Goal: Task Accomplishment & Management: Use online tool/utility

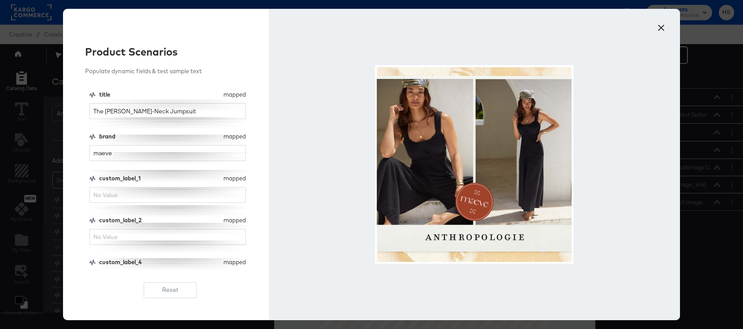
click at [662, 28] on button "×" at bounding box center [661, 26] width 16 height 16
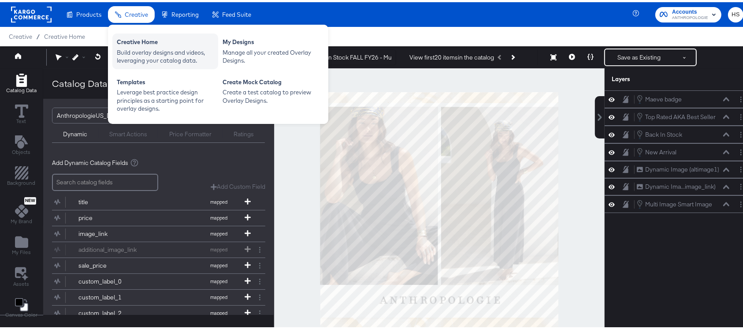
click at [130, 39] on div "Creative Home" at bounding box center [165, 41] width 97 height 11
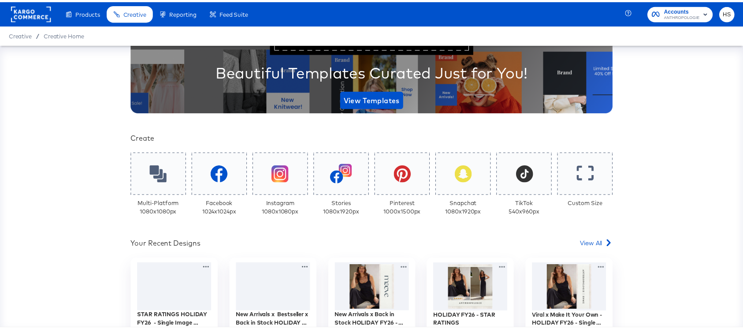
scroll to position [111, 0]
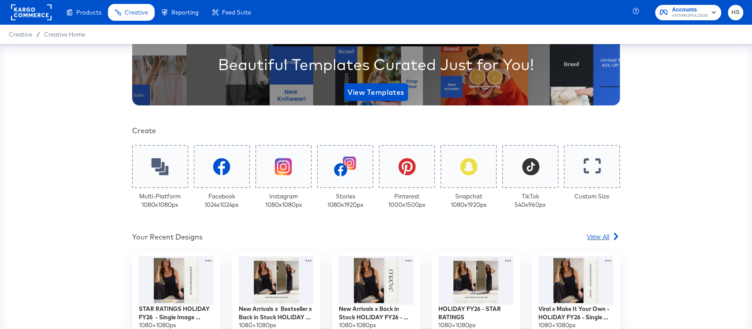
click at [593, 234] on span "View All" at bounding box center [598, 236] width 22 height 9
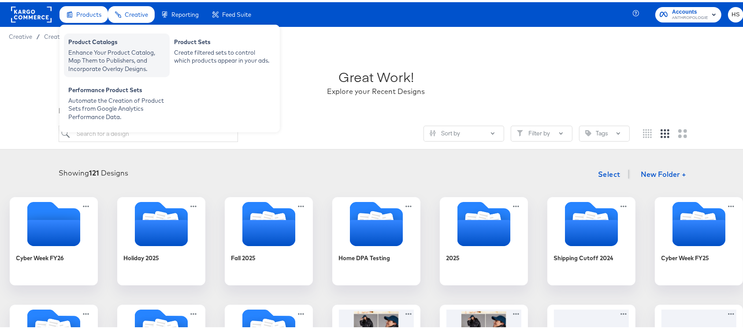
click at [115, 43] on div "Product Catalogs" at bounding box center [116, 41] width 97 height 11
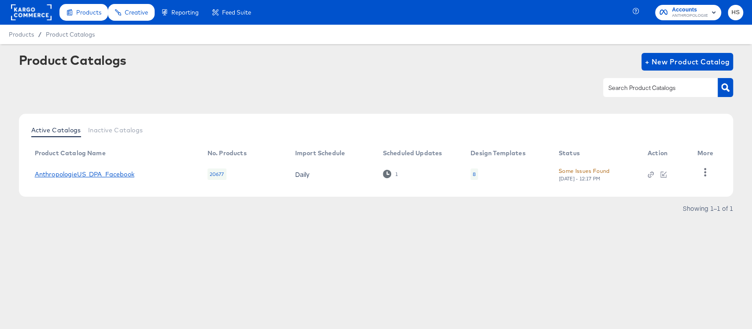
click at [123, 172] on link "AnthropologieUS_DPA_Facebook" at bounding box center [85, 174] width 100 height 7
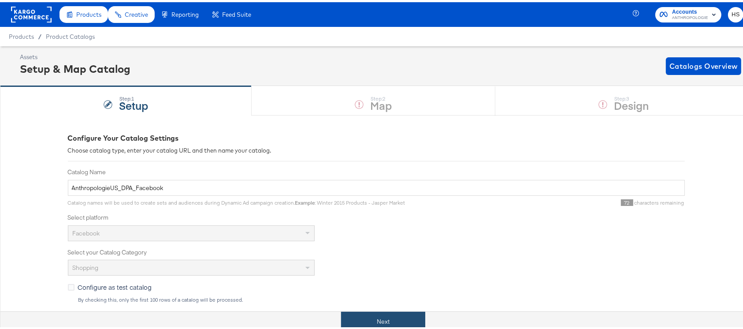
click at [410, 320] on button "Next" at bounding box center [383, 319] width 84 height 20
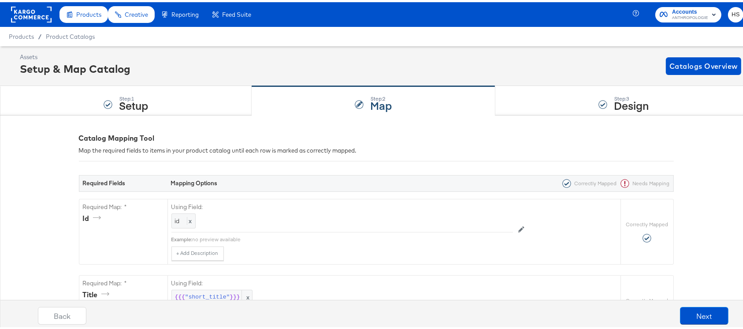
click at [497, 44] on div "Assets Setup & Map Catalog Catalogs Overview" at bounding box center [376, 64] width 752 height 40
click at [684, 312] on button "Next" at bounding box center [704, 314] width 48 height 18
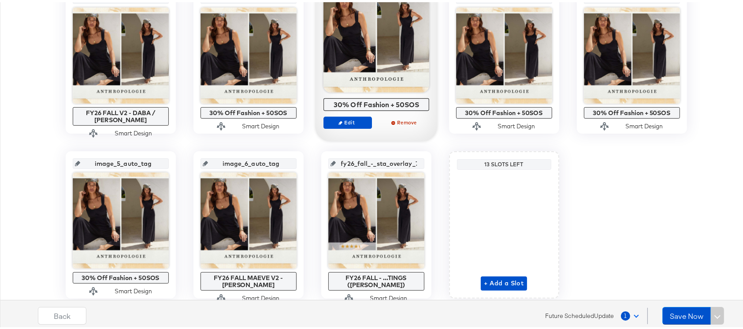
scroll to position [256, 0]
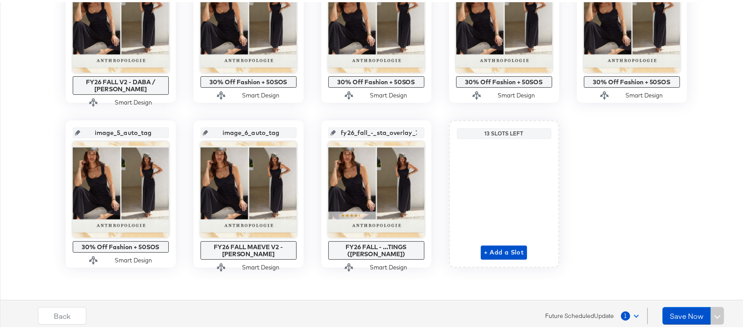
drag, startPoint x: 346, startPoint y: 132, endPoint x: 342, endPoint y: 129, distance: 5.7
click at [342, 129] on input "fy26_fall_-_sta_overlay_7" at bounding box center [379, 127] width 86 height 24
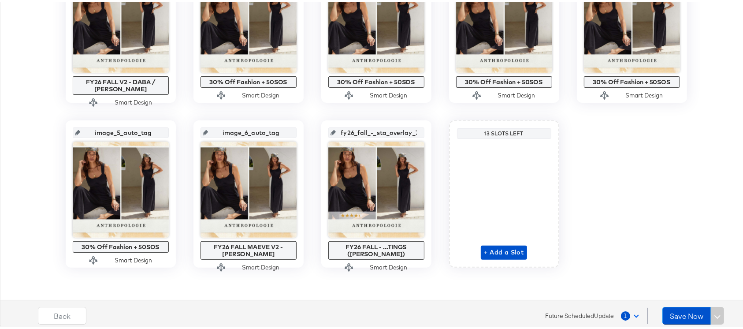
click at [331, 129] on icon at bounding box center [333, 130] width 5 height 5
click at [362, 123] on input "fy26_fall_-_sta_overlay_7" at bounding box center [379, 127] width 86 height 24
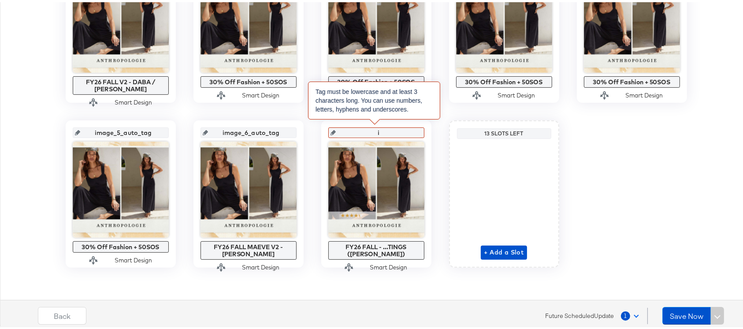
type input "im"
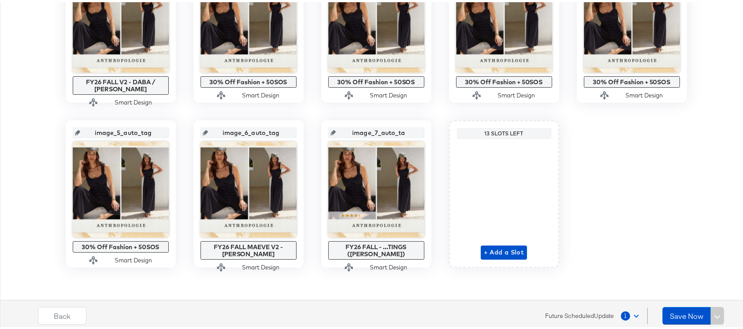
type input "image_7_auto_tag"
click at [369, 133] on input "image_7_auto_tag" at bounding box center [379, 127] width 86 height 24
click at [624, 149] on div "image_0_auto_tag FY26 FALL V2 - DABA / SADA Smart Design image_1_auto_tag 30% O…" at bounding box center [376, 109] width 743 height 312
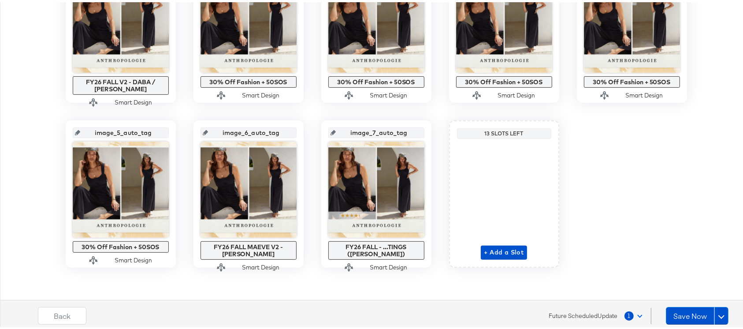
click at [637, 315] on span at bounding box center [639, 312] width 5 height 5
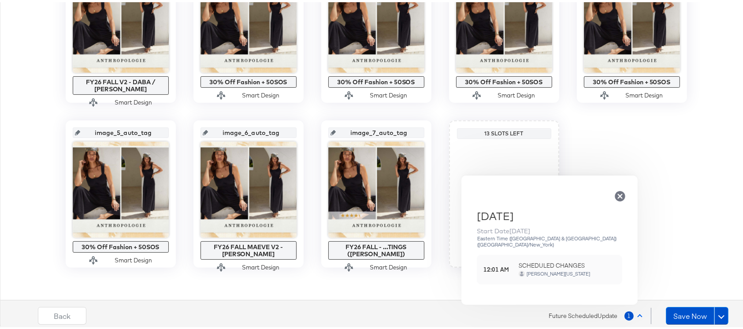
click at [637, 315] on span at bounding box center [639, 314] width 5 height 5
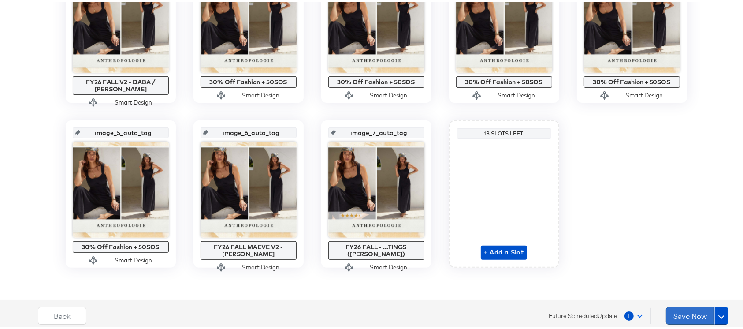
click at [680, 315] on button "Save Now" at bounding box center [690, 314] width 48 height 18
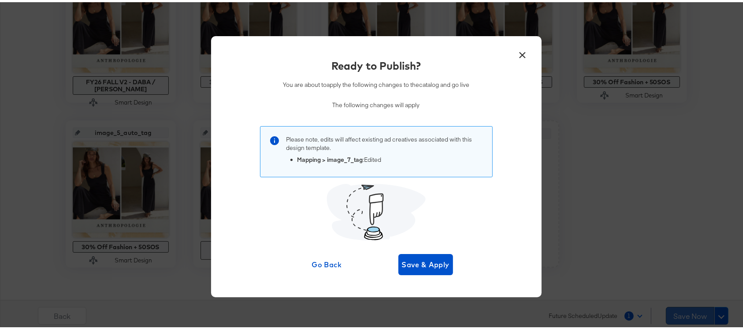
scroll to position [0, 0]
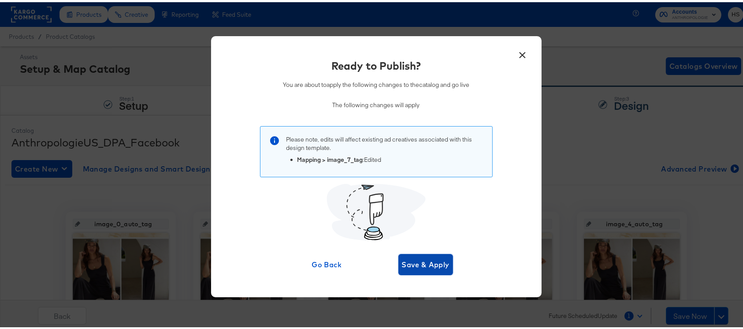
click at [420, 266] on span "Save & Apply" at bounding box center [426, 262] width 48 height 12
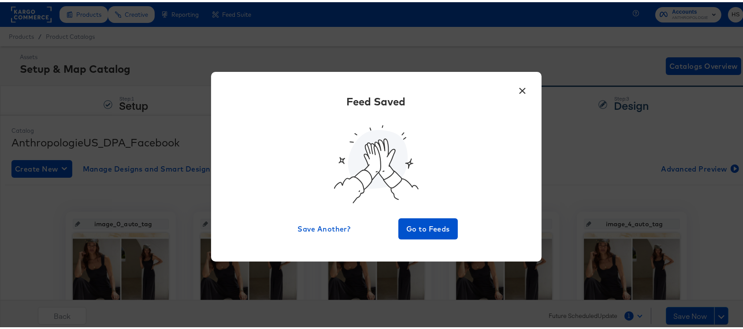
click at [515, 88] on button "×" at bounding box center [523, 86] width 16 height 16
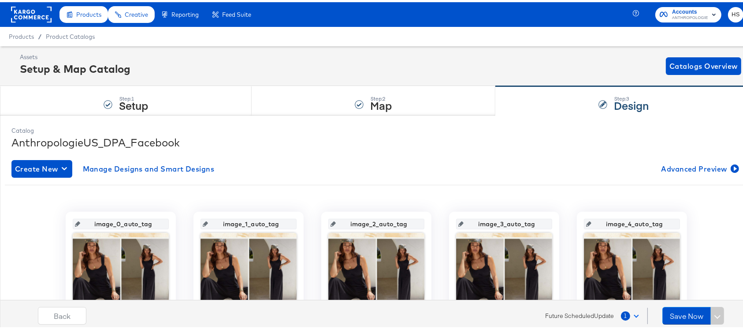
scroll to position [256, 0]
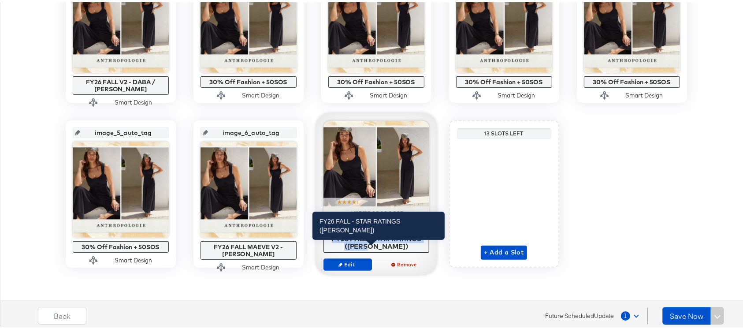
drag, startPoint x: 385, startPoint y: 243, endPoint x: 321, endPoint y: 239, distance: 64.1
click at [326, 239] on div "FY26 FALL - STAR RATINGS (SADA)" at bounding box center [376, 239] width 101 height 15
copy div "FY26 FALL - STAR RATINGS (SADA)"
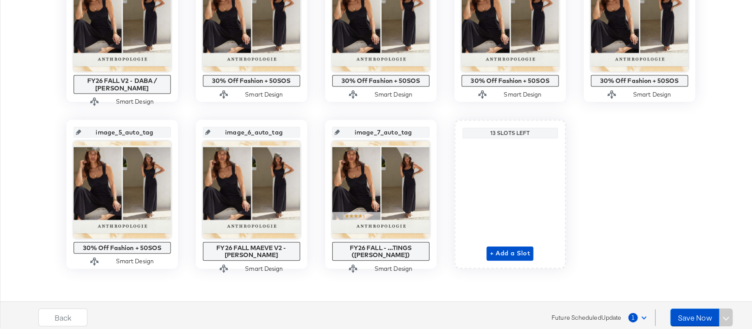
scroll to position [0, 0]
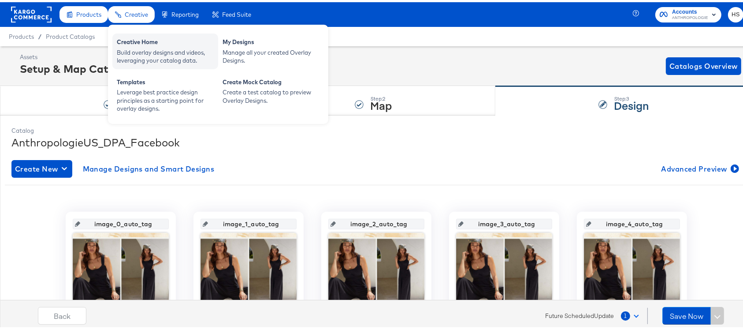
click at [145, 48] on div "Build overlay designs and videos, leveraging your catalog data." at bounding box center [165, 54] width 97 height 16
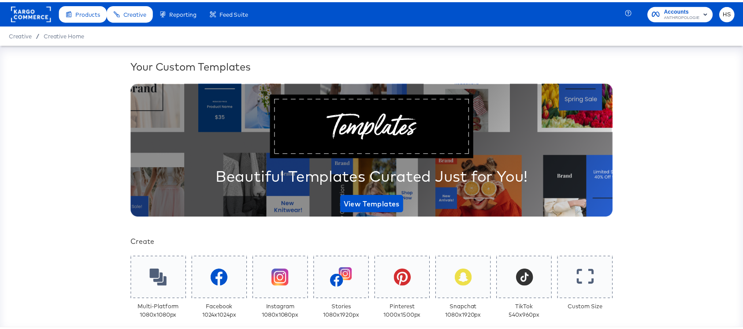
scroll to position [207, 0]
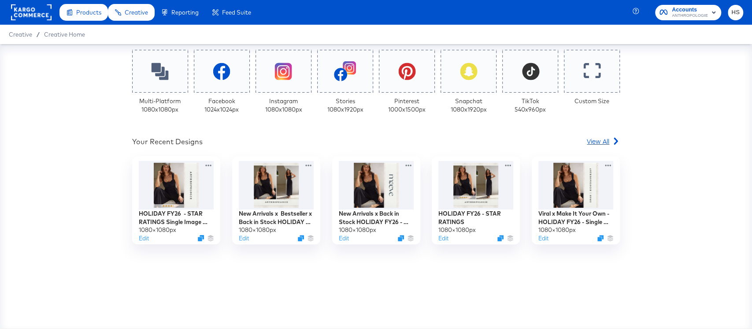
click at [595, 146] on link "View All" at bounding box center [603, 143] width 33 height 13
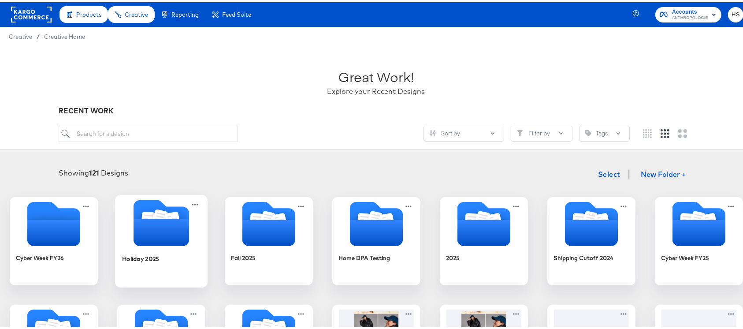
click at [180, 238] on icon "Folder" at bounding box center [161, 220] width 93 height 46
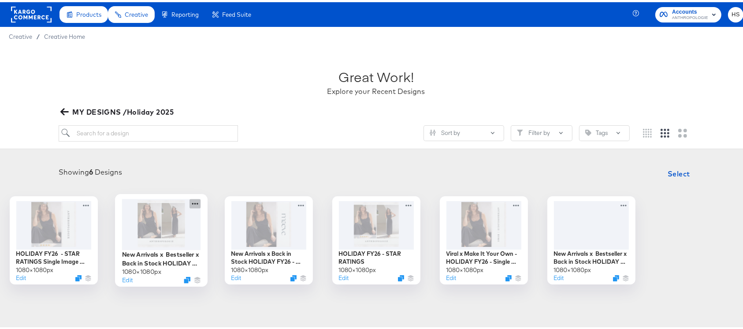
click at [201, 198] on icon at bounding box center [194, 201] width 11 height 9
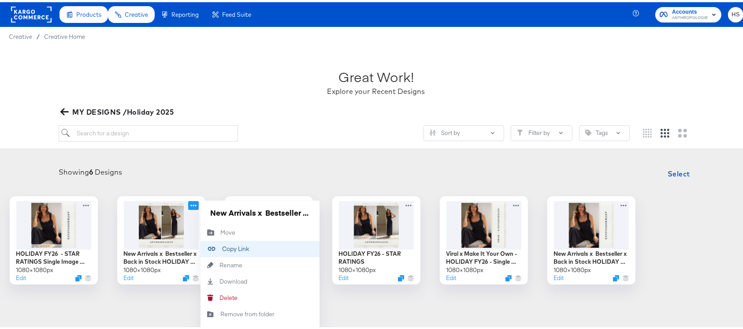
scroll to position [7, 0]
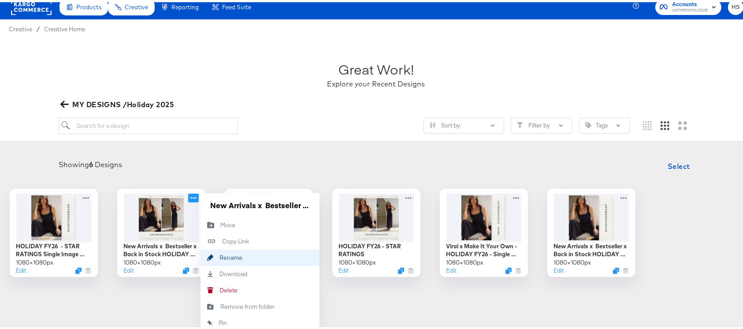
click at [294, 250] on button "Rename Rename" at bounding box center [260, 255] width 119 height 16
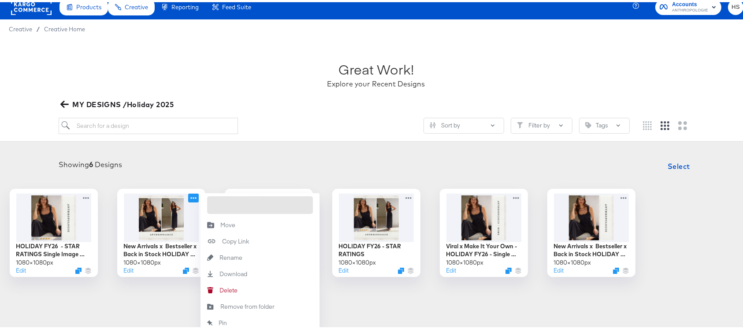
click at [296, 200] on input "New Arrivals x Bestseller x Back in Stock HOLIDAY FY26 - Multi Image (META)" at bounding box center [260, 203] width 106 height 18
click at [306, 130] on div "Sort by Filter by Tags" at bounding box center [344, 123] width 571 height 16
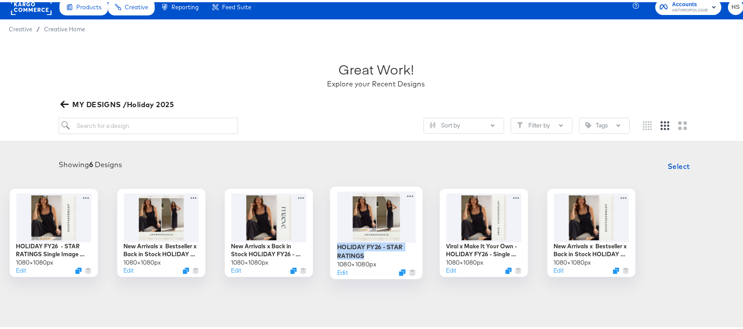
drag, startPoint x: 416, startPoint y: 251, endPoint x: 383, endPoint y: 245, distance: 33.6
click at [383, 245] on div "HOLIDAY FY26 - STAR RATINGS 1080 × 1080 px Edit" at bounding box center [376, 230] width 93 height 93
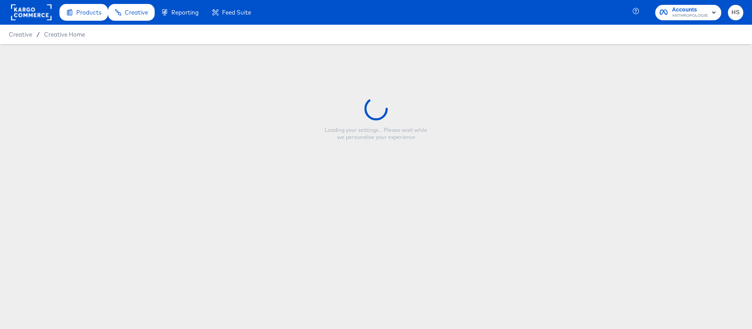
type input "HOLIDAY FY26 - STAR RATINGS"
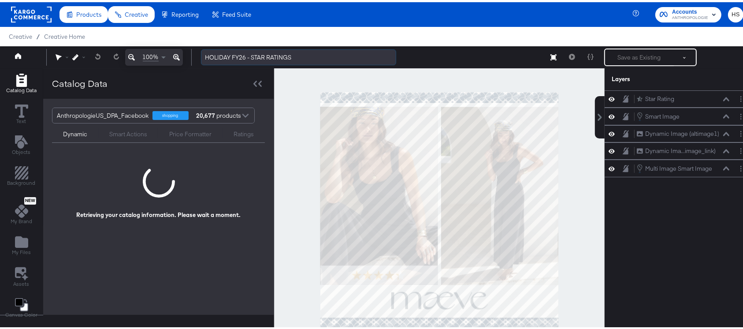
click at [296, 54] on input "HOLIDAY FY26 - STAR RATINGS" at bounding box center [298, 55] width 195 height 16
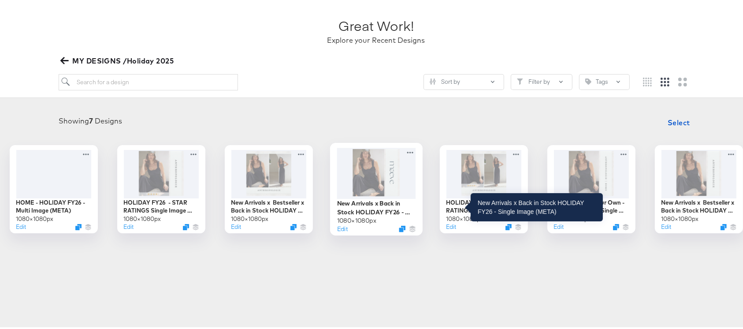
scroll to position [58, 0]
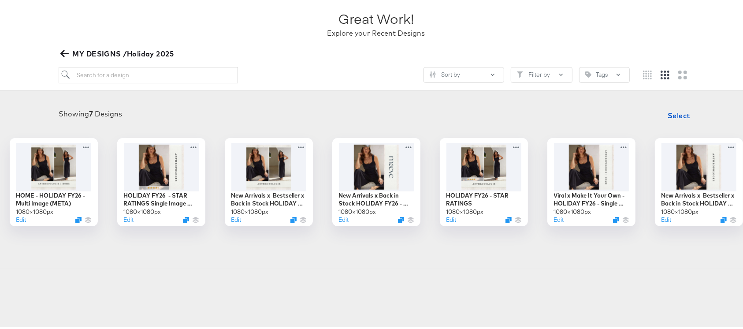
drag, startPoint x: 490, startPoint y: 206, endPoint x: 536, endPoint y: 239, distance: 56.9
click at [536, 224] on div "HOME - HOLIDAY FY26 - Multi Image (META) 1080 × 1080 px Edit HOLIDAY FY26 - STA…" at bounding box center [376, 180] width 735 height 88
click at [523, 141] on icon at bounding box center [517, 142] width 11 height 9
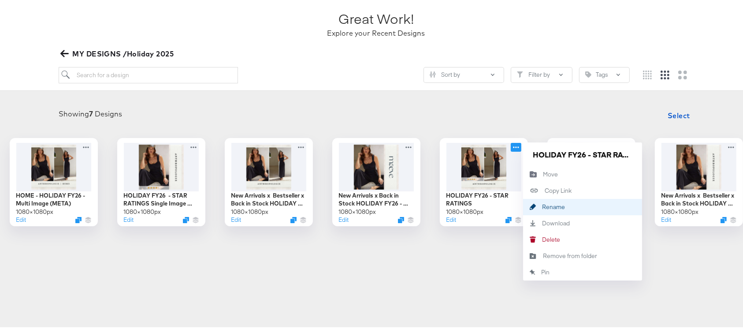
click at [624, 201] on button "Rename Rename" at bounding box center [582, 205] width 119 height 16
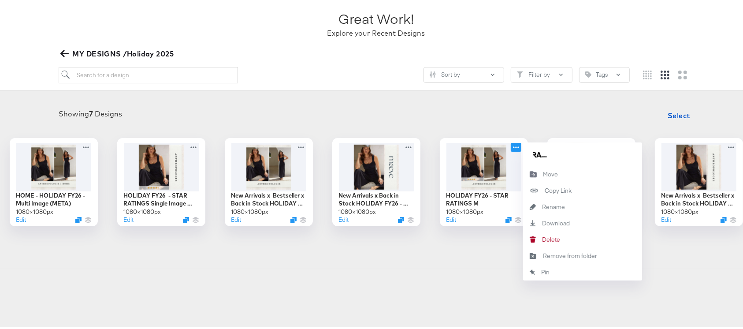
type input "HOLIDAY FY26 - STAR RATINGS Multi Image (META)"
click at [635, 156] on input "HOLIDAY FY26 - STAR RATINGS Multi Image (META)" at bounding box center [583, 152] width 106 height 18
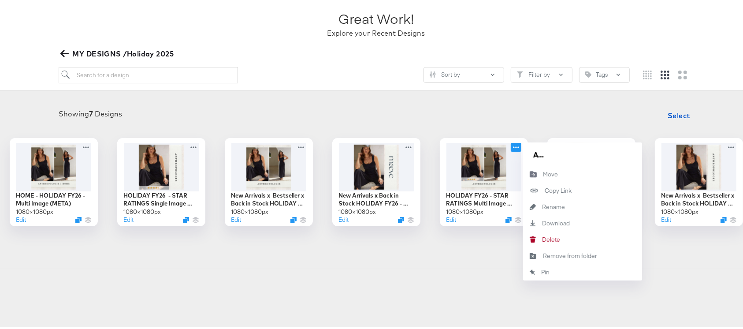
click at [505, 224] on div "HOME - HOLIDAY FY26 - Multi Image (META) 1080 × 1080 px Edit HOLIDAY FY26 - STA…" at bounding box center [376, 180] width 735 height 88
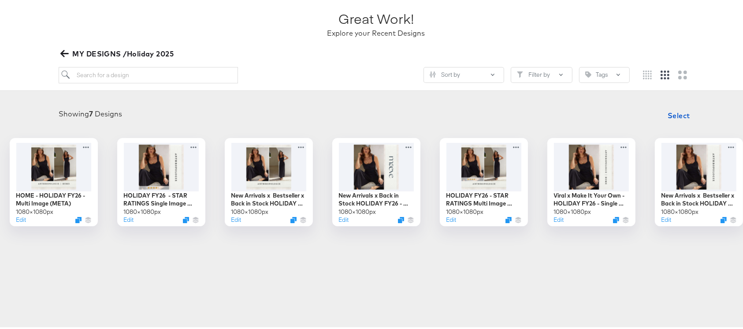
click at [67, 48] on icon "button" at bounding box center [64, 51] width 8 height 8
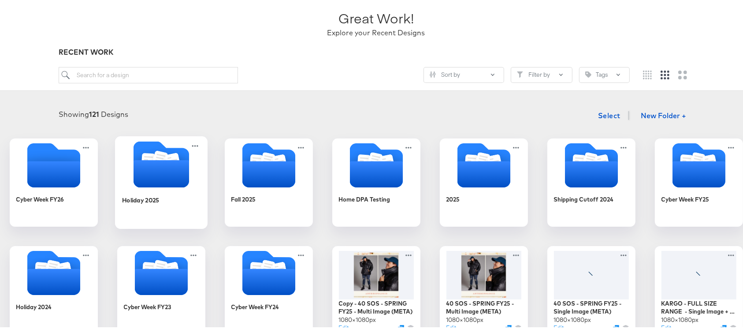
click at [189, 180] on icon "Folder" at bounding box center [161, 171] width 56 height 27
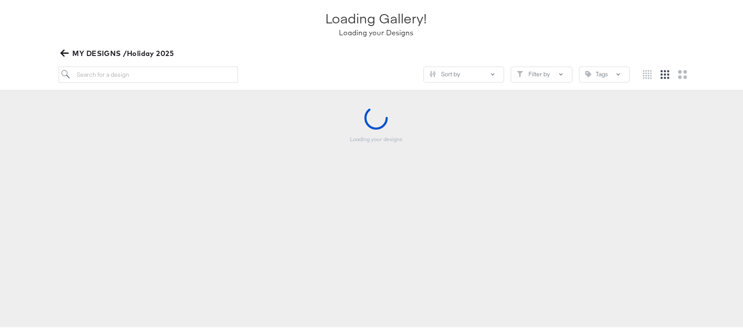
scroll to position [58, 0]
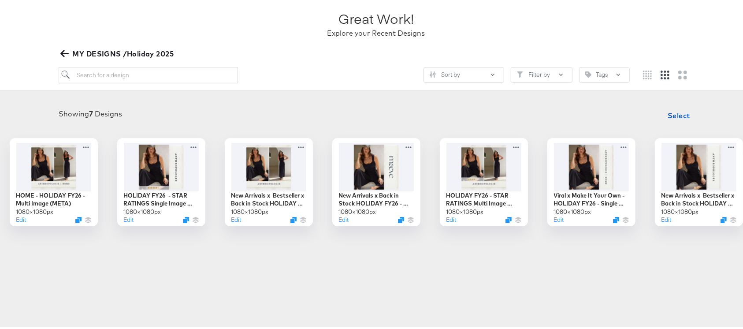
click at [63, 48] on icon "button" at bounding box center [64, 51] width 8 height 8
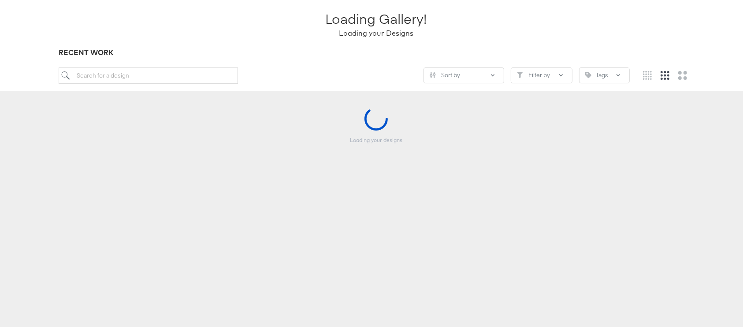
scroll to position [59, 0]
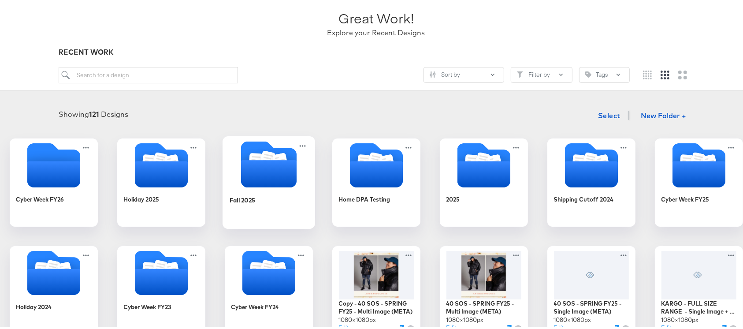
click at [290, 144] on icon "Folder" at bounding box center [269, 162] width 56 height 46
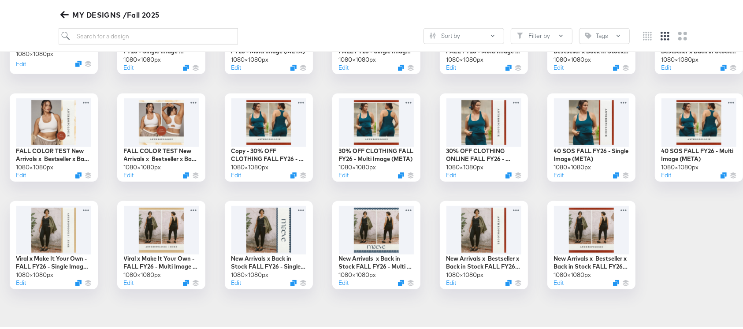
scroll to position [533, 0]
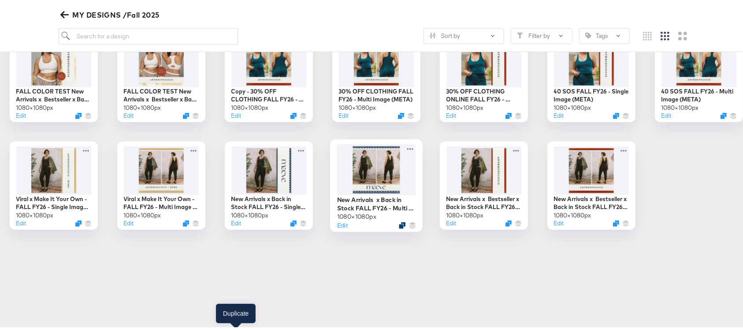
click at [399, 226] on icon "Duplicate" at bounding box center [402, 222] width 7 height 7
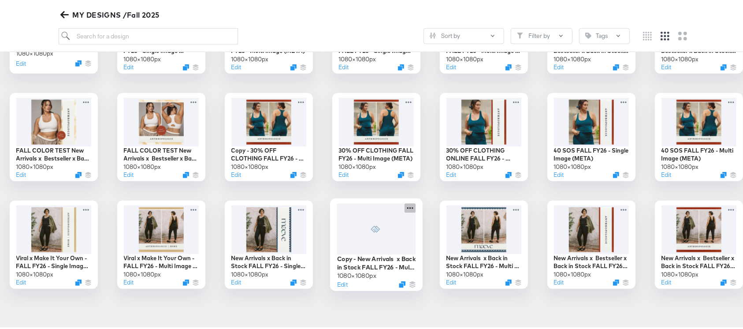
click at [405, 203] on icon at bounding box center [410, 205] width 11 height 9
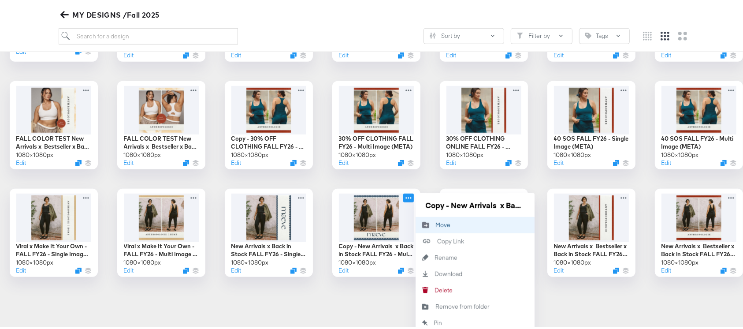
click at [436, 223] on div "Move Move" at bounding box center [436, 223] width 0 height 0
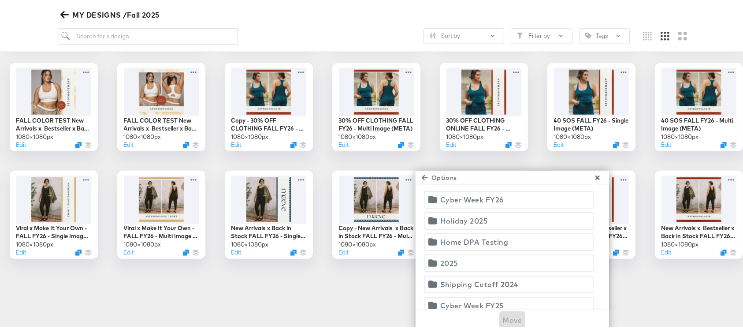
click at [440, 225] on div "Holiday 2025" at bounding box center [464, 218] width 48 height 12
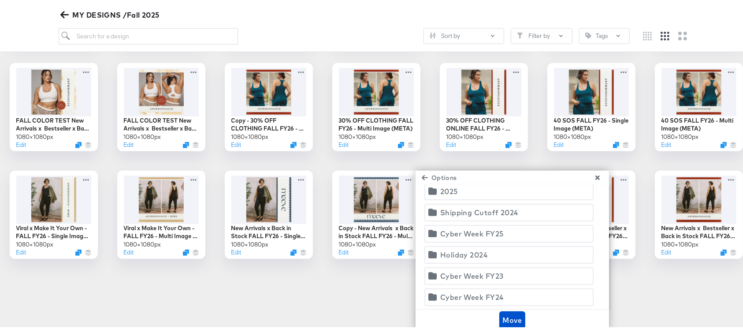
scroll to position [563, 0]
click at [503, 316] on span "Move" at bounding box center [512, 318] width 19 height 12
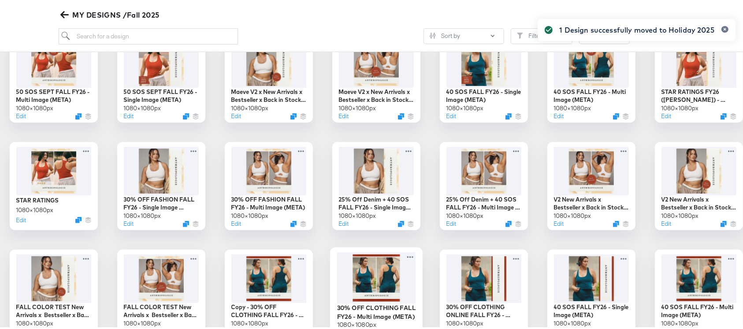
scroll to position [208, 0]
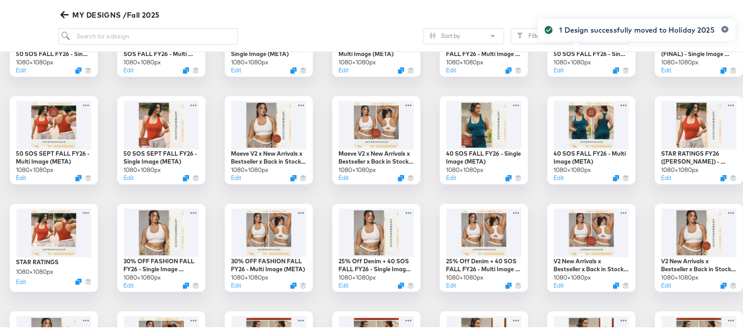
click at [63, 14] on icon "button" at bounding box center [64, 12] width 8 height 7
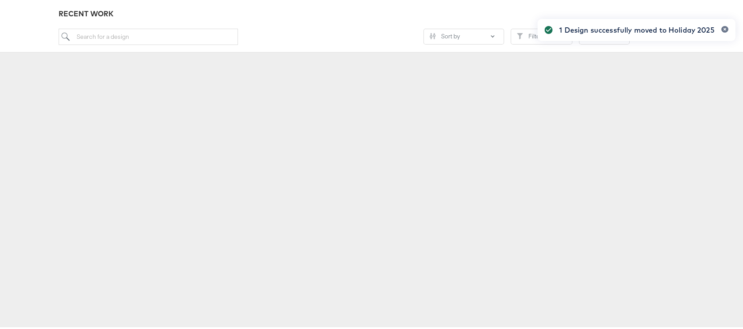
scroll to position [97, 0]
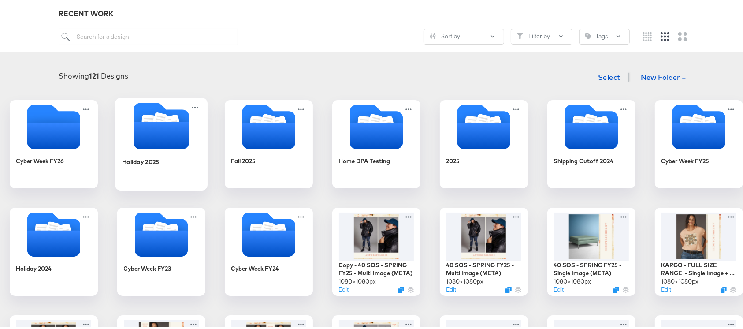
click at [208, 147] on div at bounding box center [161, 124] width 93 height 48
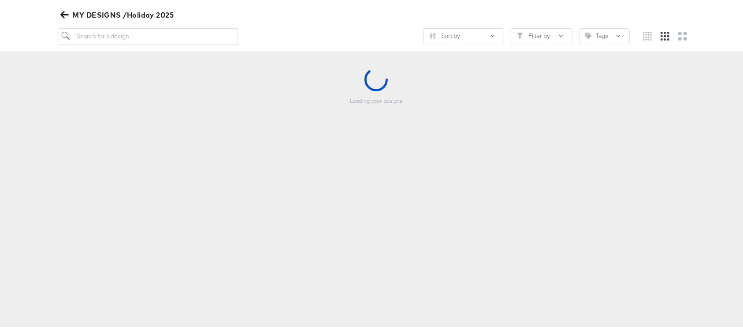
scroll to position [97, 0]
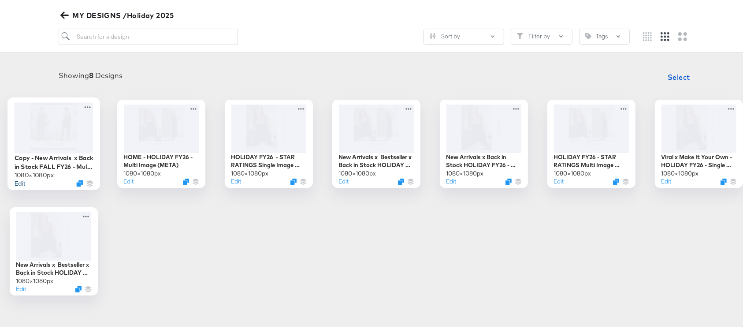
click at [25, 179] on button "Edit" at bounding box center [19, 181] width 11 height 8
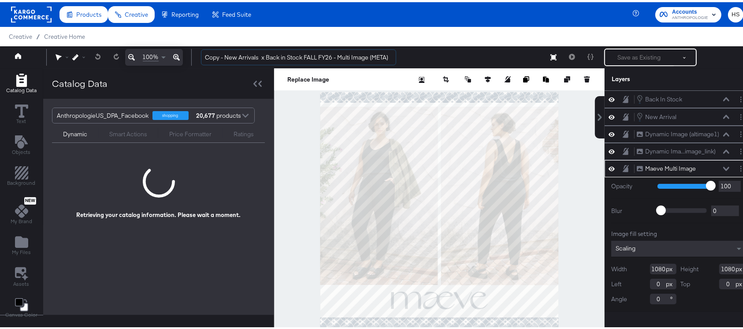
drag, startPoint x: 225, startPoint y: 56, endPoint x: 192, endPoint y: 59, distance: 33.2
click at [192, 59] on div "100% Copy - New Arrivals x Back in Stock FALL FY26 - Multi Image (META) Save as…" at bounding box center [376, 55] width 752 height 22
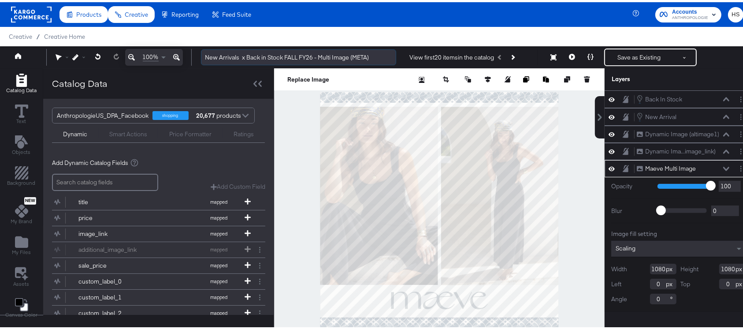
click at [293, 56] on input "New Arrivals x Back in Stock FALL FY26 - Multi Image (META)" at bounding box center [298, 55] width 195 height 16
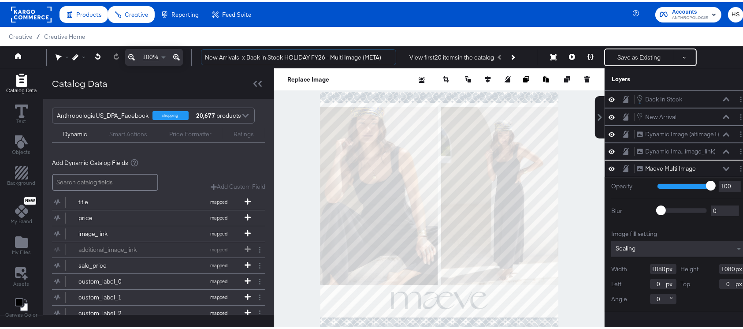
type input "New Arrivals x Back in Stock HOLIDAY FY26 - Multi Image (META)"
click at [723, 164] on icon at bounding box center [726, 166] width 6 height 4
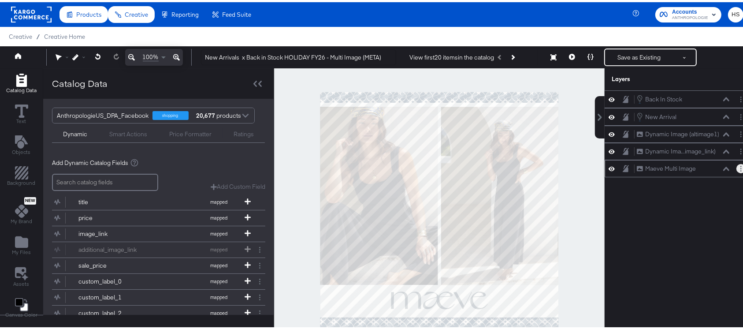
click at [736, 164] on button "Layer Options" at bounding box center [740, 166] width 9 height 9
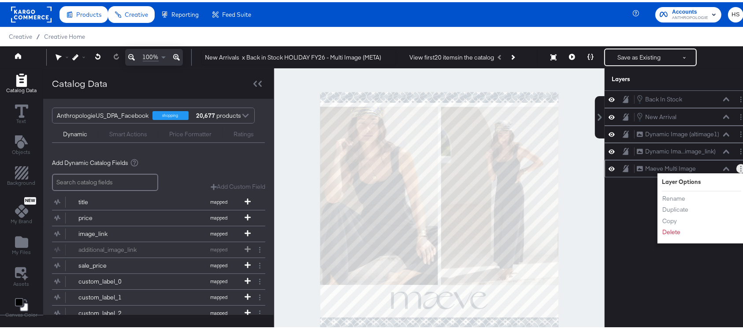
click at [723, 165] on icon at bounding box center [726, 166] width 6 height 4
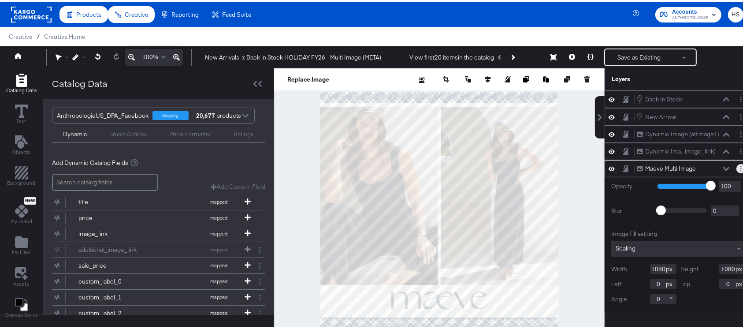
click at [740, 163] on circle "Layer Options" at bounding box center [740, 163] width 1 height 1
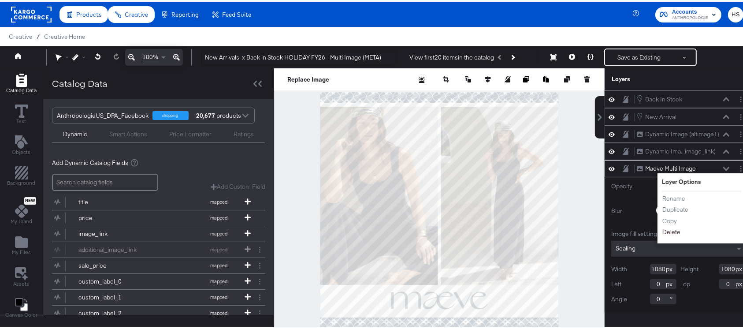
click at [662, 227] on button "Delete" at bounding box center [671, 229] width 19 height 9
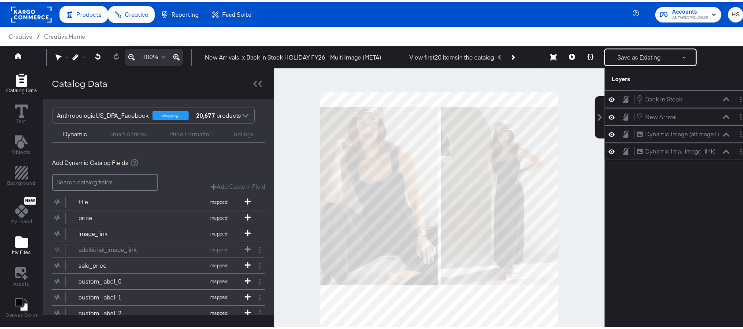
click at [22, 237] on icon "Add Files" at bounding box center [21, 239] width 13 height 11
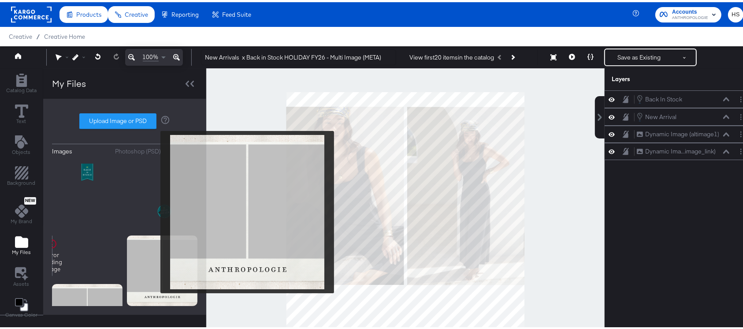
scroll to position [275, 0]
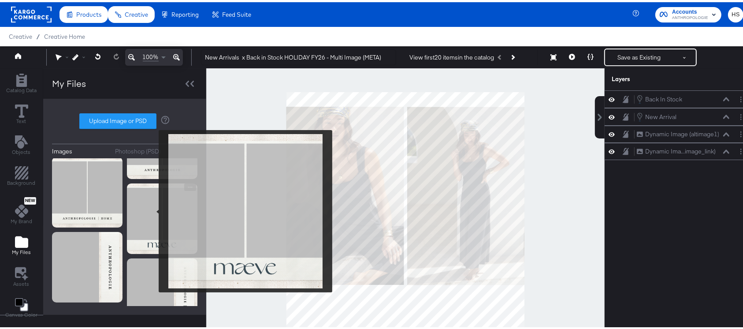
click at [153, 209] on img at bounding box center [162, 216] width 71 height 71
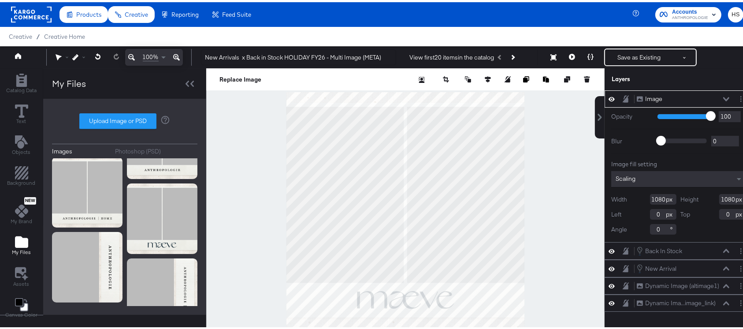
click at [726, 97] on div "Image Image" at bounding box center [678, 96] width 141 height 9
click at [740, 97] on circle "Layer Options" at bounding box center [740, 96] width 1 height 1
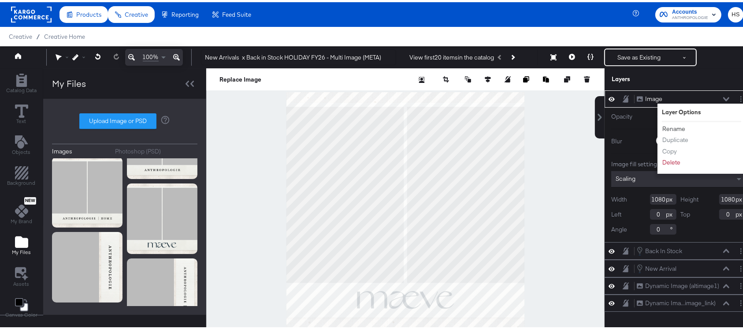
click at [671, 126] on button "Rename" at bounding box center [674, 126] width 24 height 9
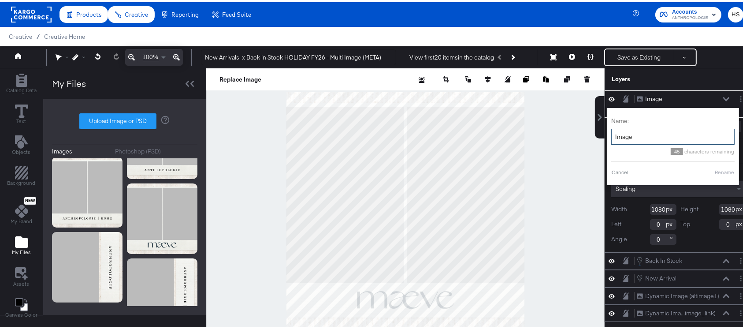
click at [671, 126] on input "Image" at bounding box center [672, 134] width 123 height 16
type input "m"
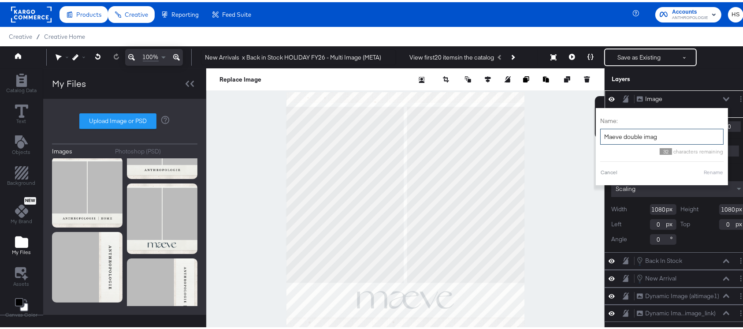
type input "Maeve double image"
click at [703, 167] on button "Rename" at bounding box center [713, 170] width 20 height 8
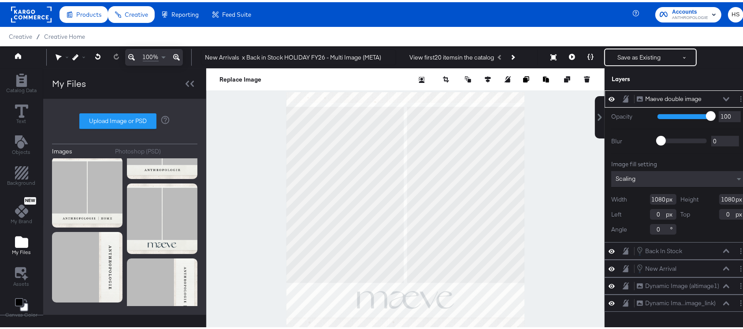
click at [723, 95] on icon at bounding box center [726, 97] width 6 height 4
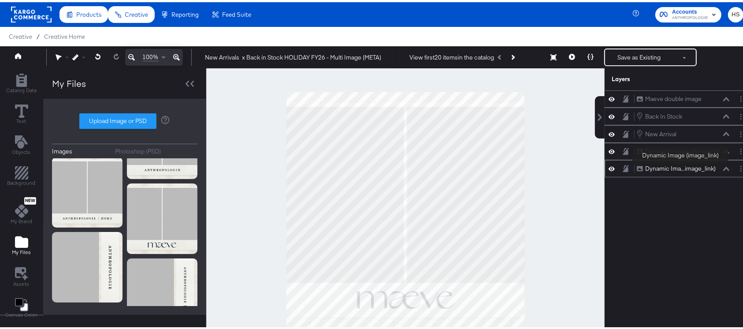
drag, startPoint x: 680, startPoint y: 98, endPoint x: 681, endPoint y: 167, distance: 69.2
click at [681, 167] on div "Maeve double image Maeve double image Back In Stock Back In Stock New Arrival N…" at bounding box center [679, 131] width 148 height 87
drag, startPoint x: 652, startPoint y: 99, endPoint x: 654, endPoint y: 175, distance: 75.8
click at [654, 175] on div "Maeve double image Maeve double image Back In Stock Back In Stock New Arrival N…" at bounding box center [673, 212] width 159 height 249
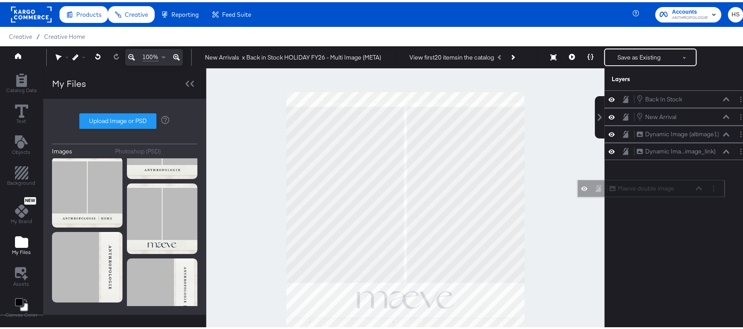
drag, startPoint x: 700, startPoint y: 98, endPoint x: 682, endPoint y: 184, distance: 88.3
click at [682, 189] on div "Maeve double image Maeve double image" at bounding box center [655, 186] width 93 height 9
drag, startPoint x: 669, startPoint y: 100, endPoint x: 677, endPoint y: 182, distance: 81.5
click at [677, 182] on div "Maeve double image Maeve double image Back In Stock Back In Stock New Arrival N…" at bounding box center [673, 212] width 159 height 249
drag, startPoint x: 706, startPoint y: 97, endPoint x: 706, endPoint y: 169, distance: 71.8
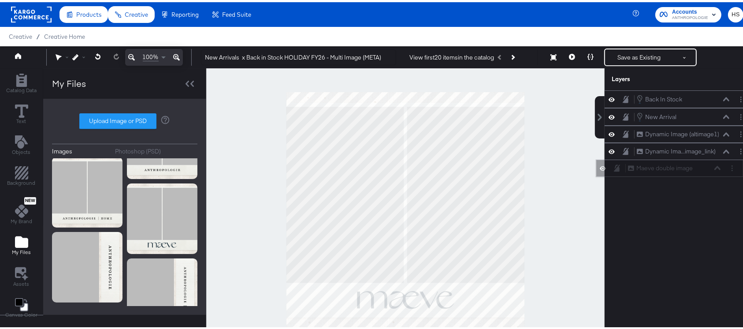
click at [706, 169] on div "Maeve double image Maeve double image" at bounding box center [674, 165] width 93 height 9
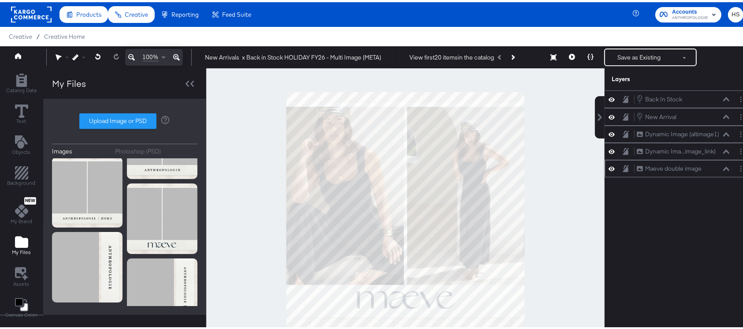
click at [707, 171] on div "Maeve double image Maeve double image" at bounding box center [679, 166] width 148 height 17
click at [740, 114] on circle "Layer Options" at bounding box center [740, 114] width 1 height 1
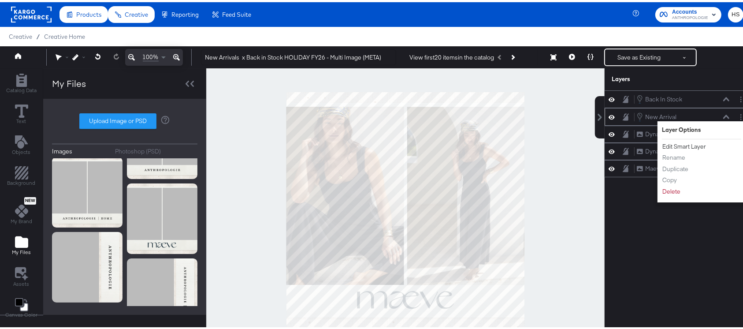
click at [687, 141] on button "Edit Smart Layer" at bounding box center [684, 144] width 45 height 9
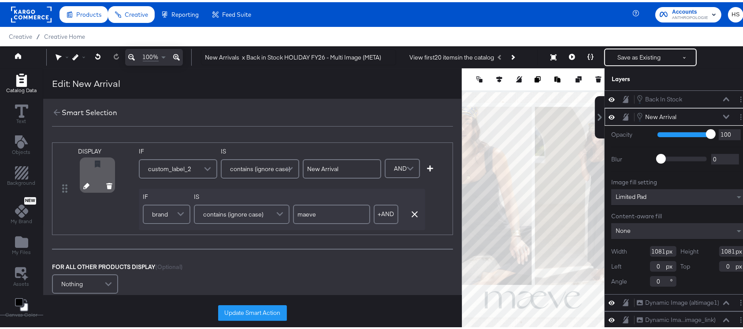
click at [87, 182] on icon at bounding box center [86, 184] width 6 height 6
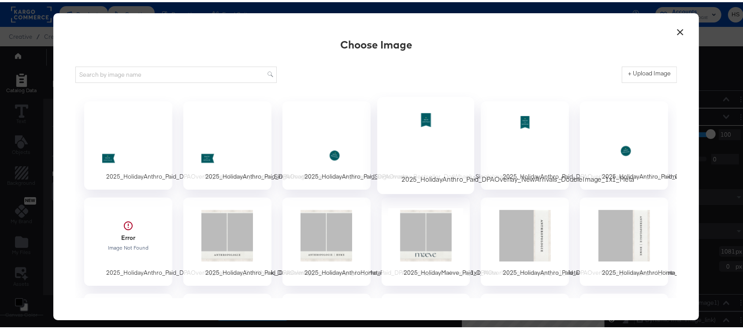
click at [402, 138] on div at bounding box center [426, 136] width 82 height 61
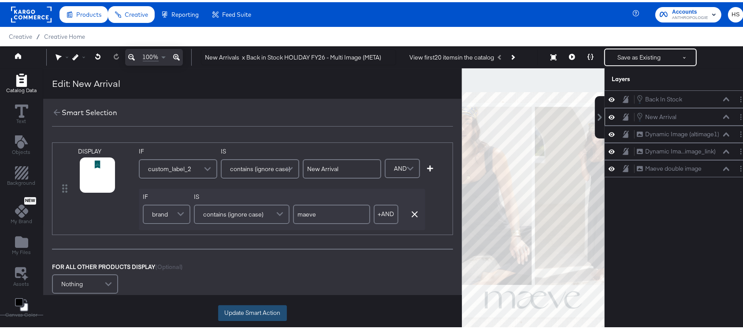
click at [264, 310] on button "Update Smart Action" at bounding box center [252, 311] width 69 height 16
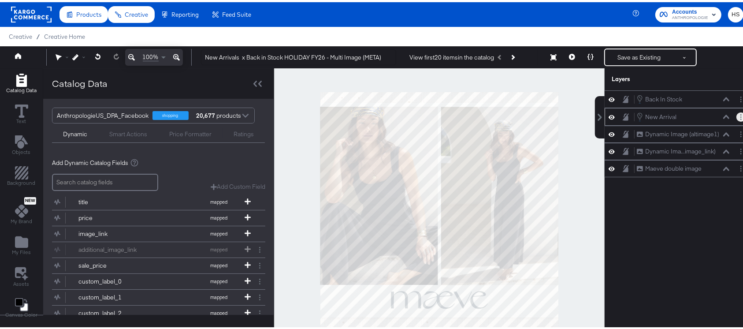
click at [736, 113] on button "Layer Options" at bounding box center [740, 114] width 9 height 9
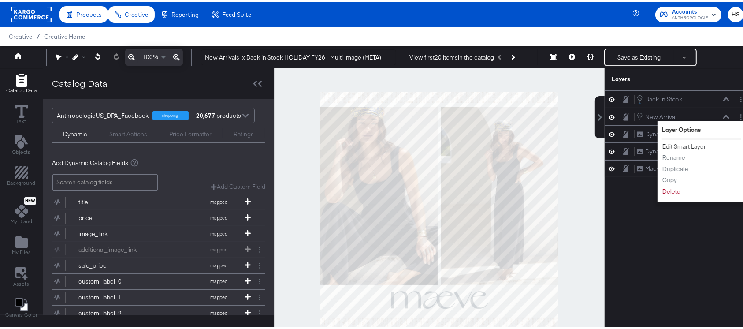
click at [671, 144] on button "Edit Smart Layer" at bounding box center [684, 144] width 45 height 9
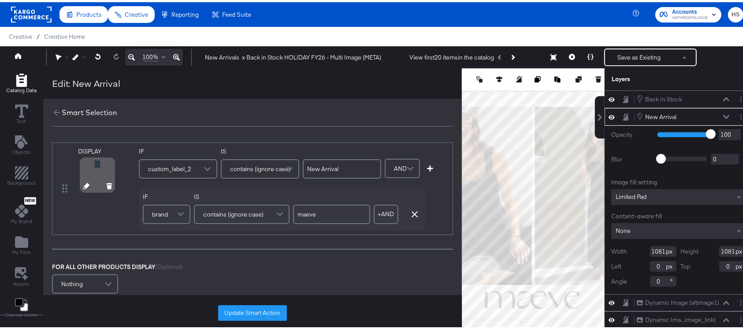
click at [83, 185] on icon at bounding box center [86, 184] width 6 height 6
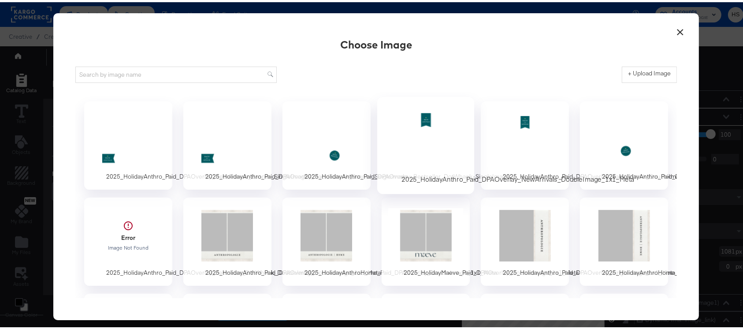
click at [413, 153] on div at bounding box center [426, 136] width 82 height 61
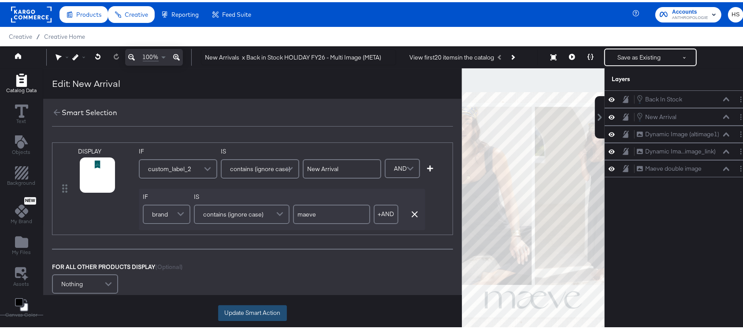
click at [268, 311] on button "Update Smart Action" at bounding box center [252, 311] width 69 height 16
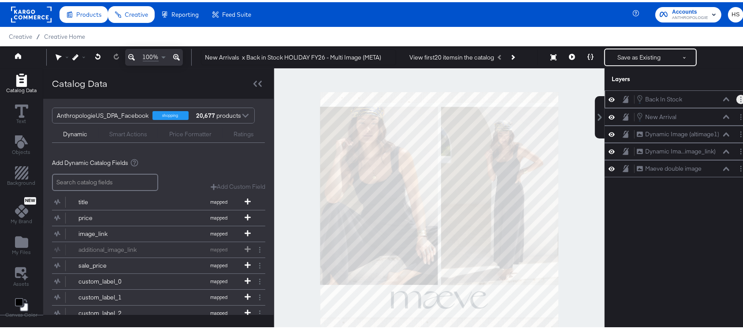
click at [736, 99] on button "Layer Options" at bounding box center [740, 97] width 9 height 9
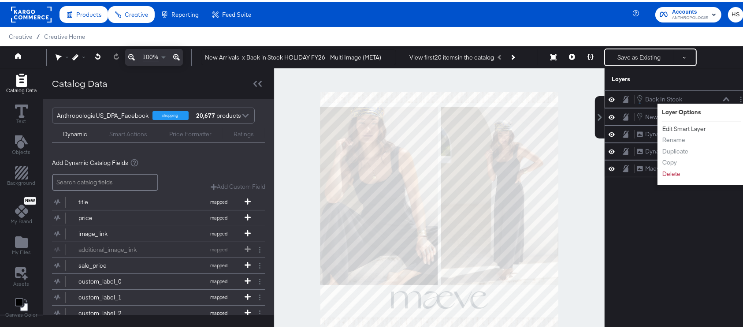
click at [665, 124] on button "Edit Smart Layer" at bounding box center [684, 126] width 45 height 9
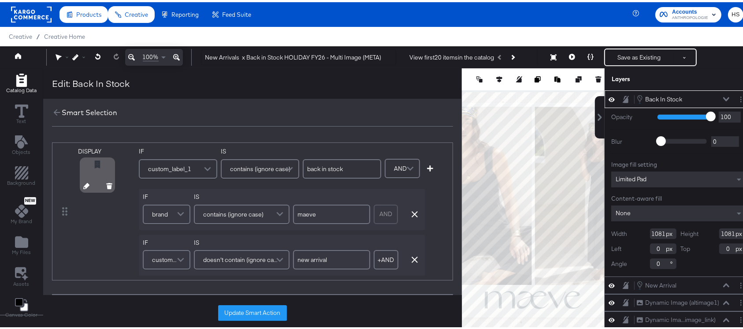
click at [84, 182] on icon at bounding box center [86, 184] width 6 height 6
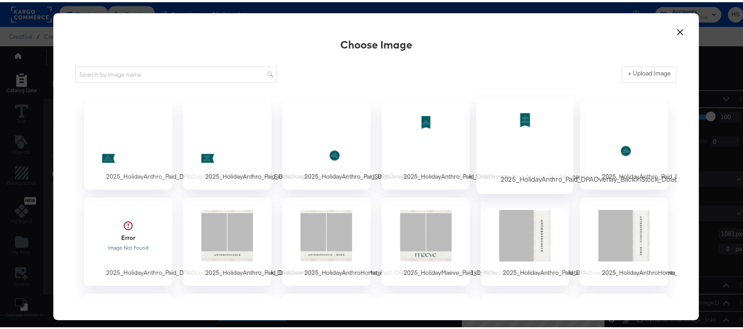
click at [501, 113] on div at bounding box center [525, 136] width 82 height 61
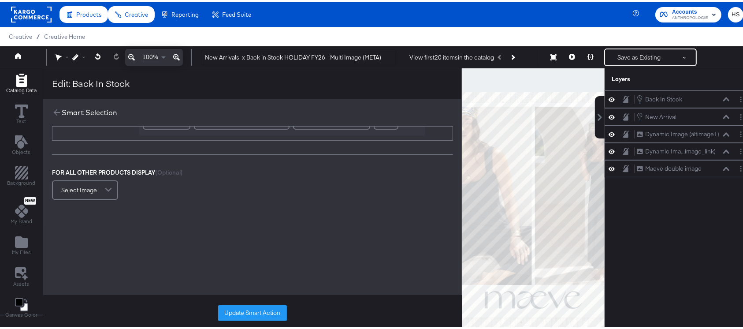
scroll to position [0, 0]
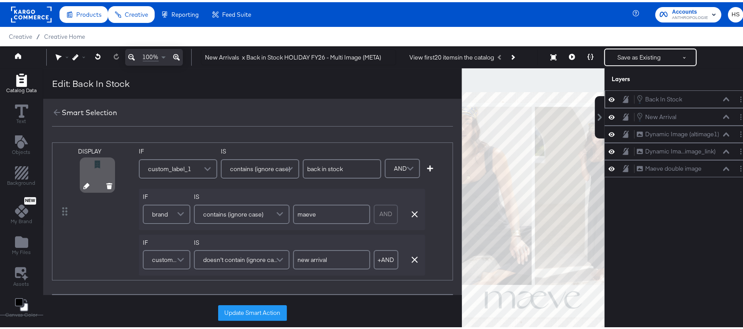
drag, startPoint x: 83, startPoint y: 184, endPoint x: 89, endPoint y: 186, distance: 6.3
click at [89, 186] on div at bounding box center [98, 185] width 46 height 6
click at [83, 185] on icon at bounding box center [86, 184] width 6 height 6
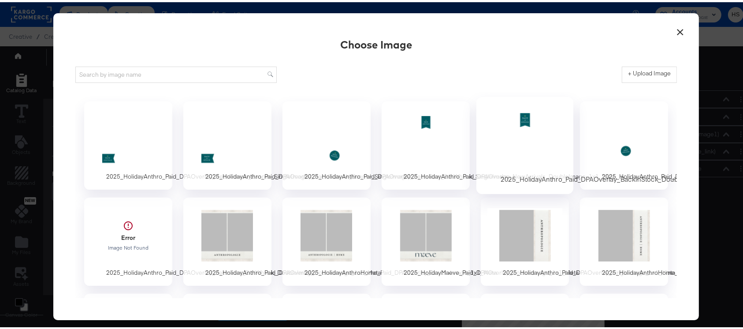
click at [499, 141] on div at bounding box center [525, 136] width 82 height 61
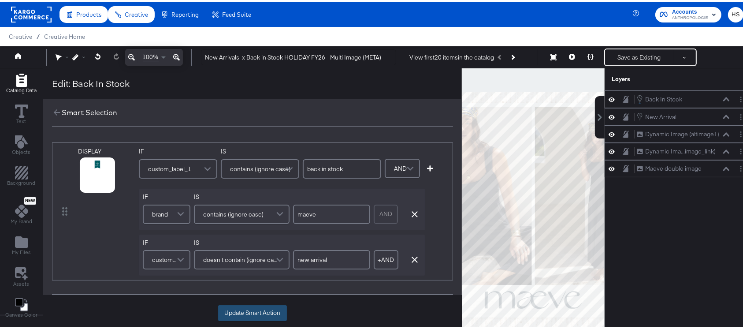
click at [264, 312] on button "Update Smart Action" at bounding box center [252, 311] width 69 height 16
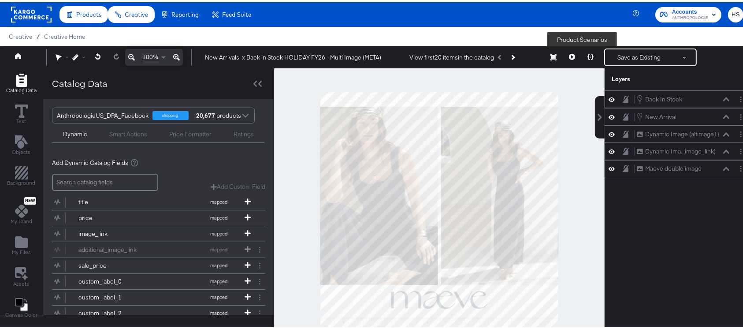
click at [585, 51] on button at bounding box center [590, 55] width 19 height 18
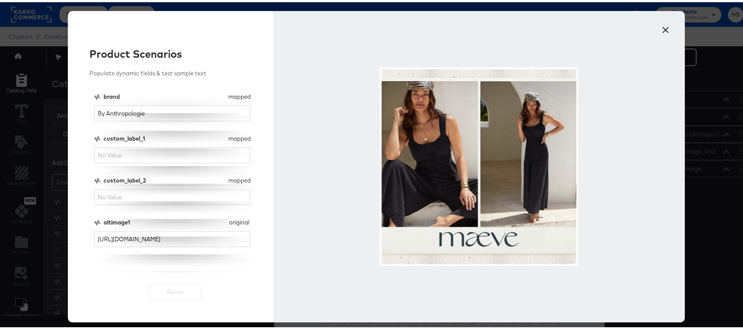
click at [663, 29] on button "×" at bounding box center [666, 26] width 16 height 16
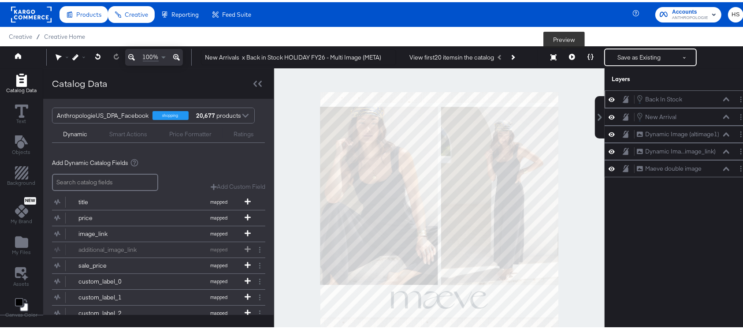
click at [567, 57] on button at bounding box center [572, 55] width 19 height 18
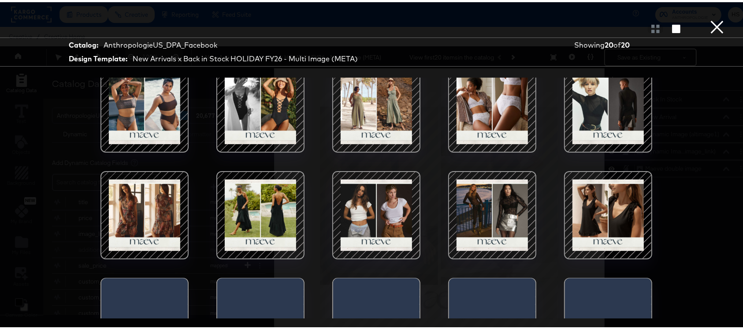
scroll to position [176, 0]
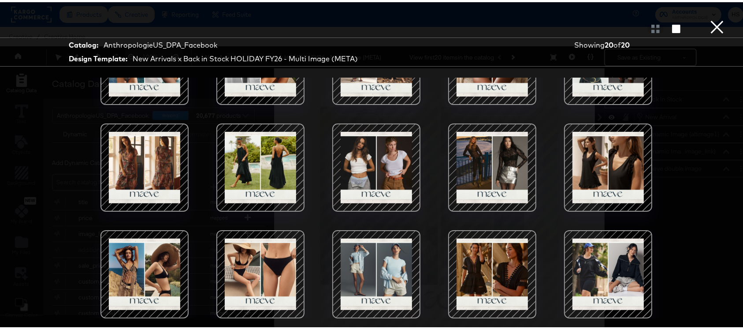
click at [712, 18] on button "×" at bounding box center [717, 9] width 18 height 18
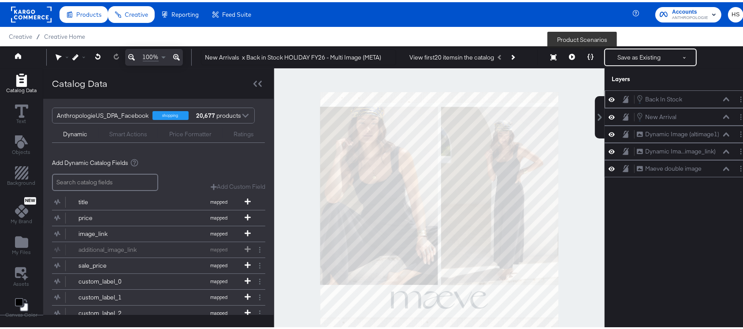
click at [587, 57] on icon at bounding box center [590, 55] width 6 height 6
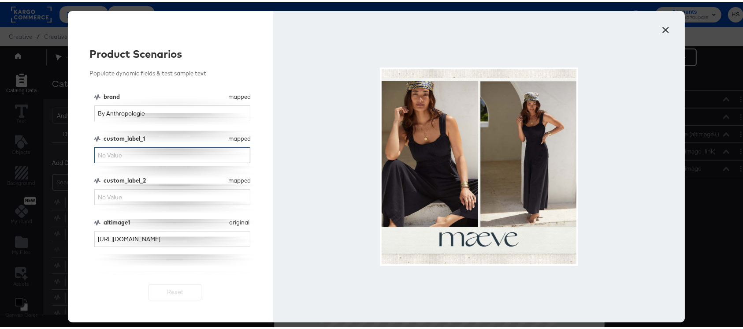
click at [167, 152] on input "custom_label_1" at bounding box center [172, 153] width 156 height 16
click at [133, 153] on input "back in stock, top rated" at bounding box center [172, 153] width 156 height 16
type input "back in stock, top rated"
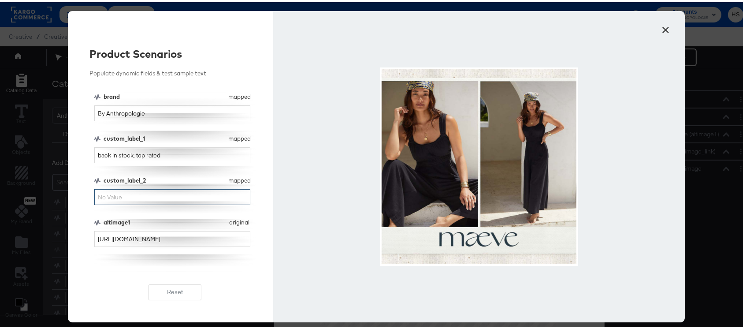
click at [123, 197] on input "custom_label_2" at bounding box center [172, 195] width 156 height 16
type input "back in stock, top rated"
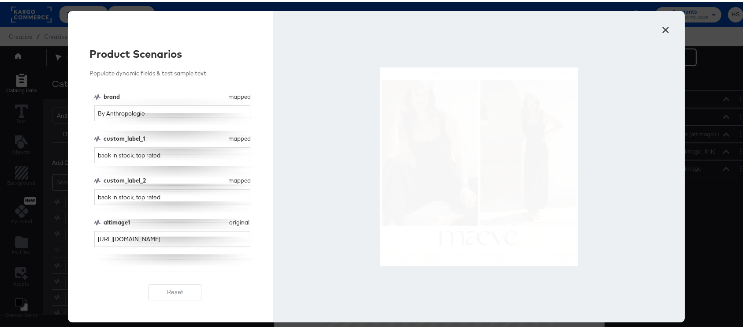
click at [659, 25] on button "×" at bounding box center [666, 26] width 16 height 16
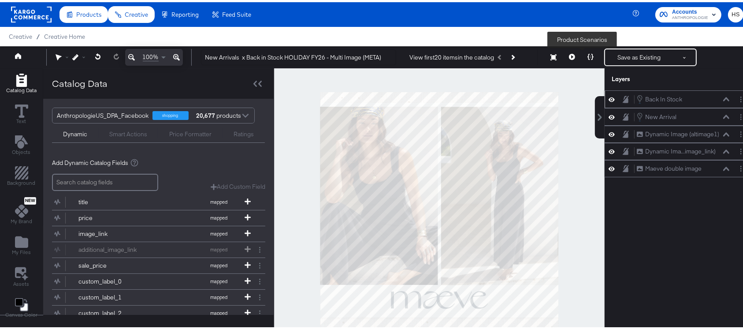
click at [581, 58] on button at bounding box center [590, 55] width 19 height 18
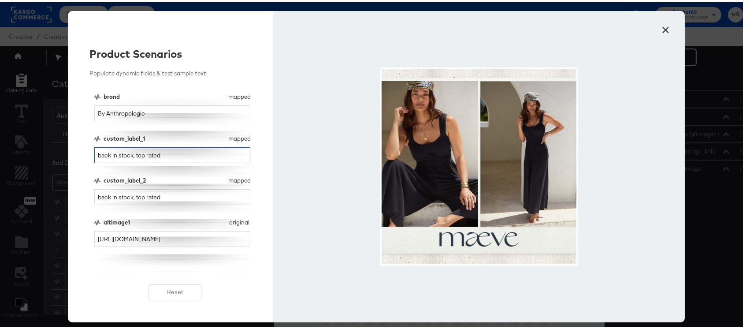
click at [172, 155] on input "back in stock, top rated" at bounding box center [172, 153] width 156 height 16
type input "back in stock, new arrival"
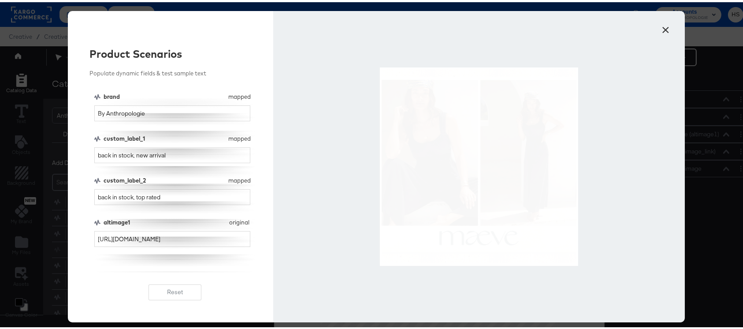
click at [658, 26] on button "×" at bounding box center [666, 26] width 16 height 16
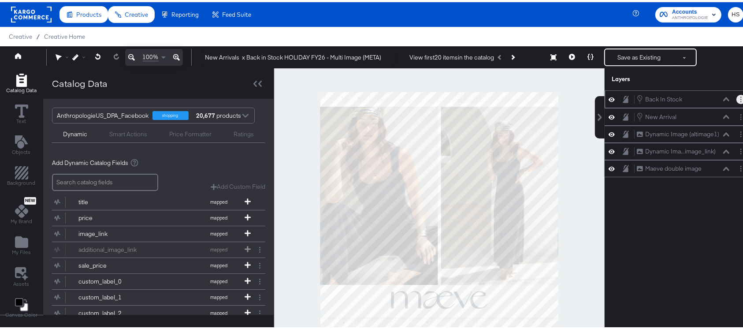
click at [736, 94] on button "Layer Options" at bounding box center [740, 97] width 9 height 9
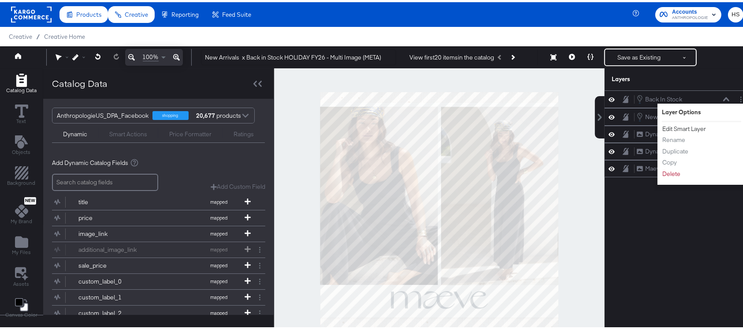
click at [686, 125] on button "Edit Smart Layer" at bounding box center [684, 126] width 45 height 9
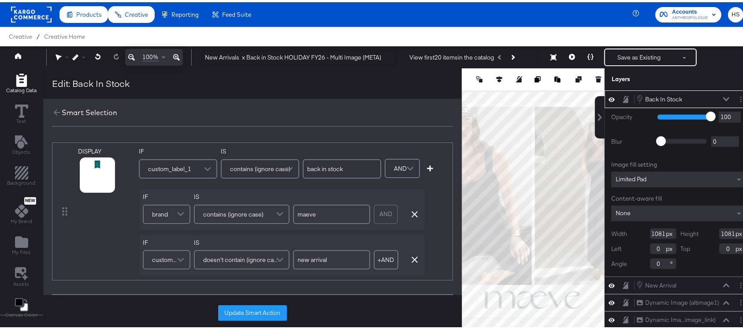
click at [581, 51] on button at bounding box center [590, 55] width 19 height 18
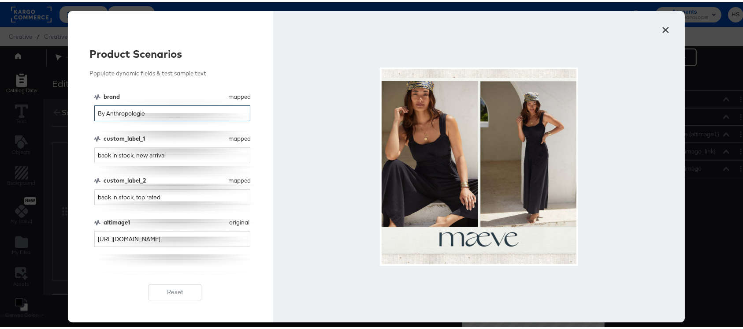
click at [145, 108] on input "By Anthropologie" at bounding box center [172, 111] width 156 height 16
type input "maeve"
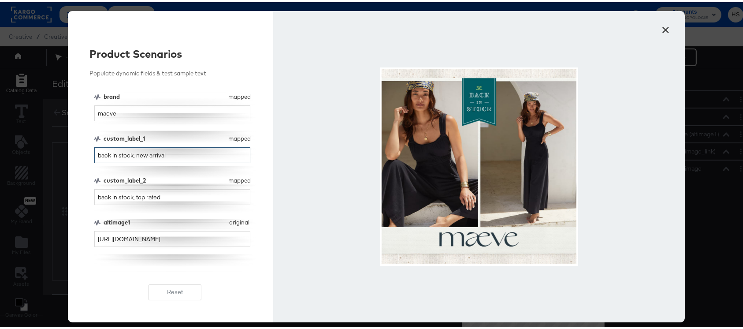
drag, startPoint x: 132, startPoint y: 151, endPoint x: 81, endPoint y: 152, distance: 50.7
click at [81, 152] on div "Product Scenarios Populate dynamic fields & test sample text brand mapped brand…" at bounding box center [171, 164] width 206 height 311
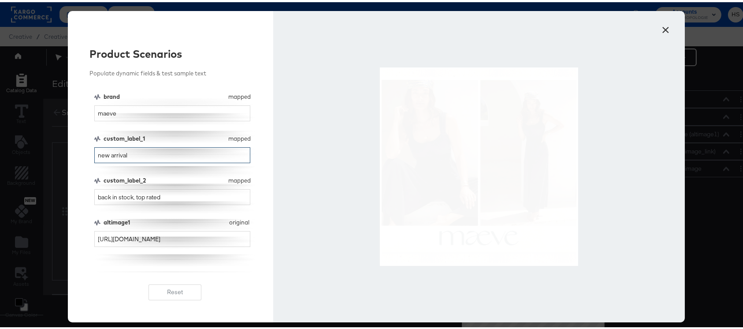
type input "new arrival"
drag, startPoint x: 163, startPoint y: 195, endPoint x: 130, endPoint y: 196, distance: 33.5
click at [130, 196] on input "back in stock, top rated" at bounding box center [172, 195] width 156 height 16
click at [115, 152] on input "new arrival" at bounding box center [172, 153] width 156 height 16
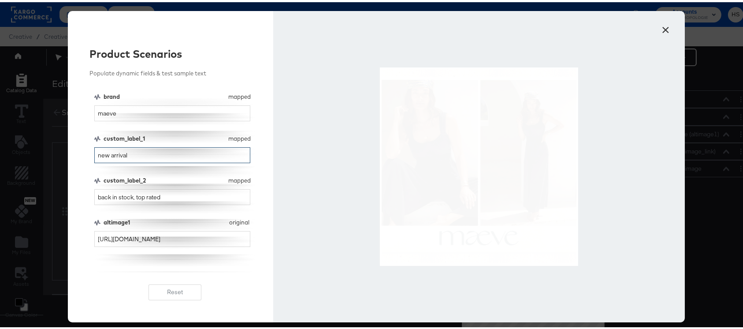
click at [115, 152] on input "new arrival" at bounding box center [172, 153] width 156 height 16
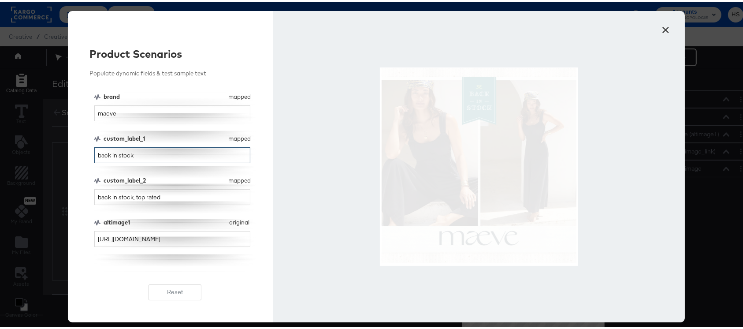
type input "back in stock"
click at [129, 194] on input "back in stock, top rated" at bounding box center [172, 195] width 156 height 16
type input "new arrival"
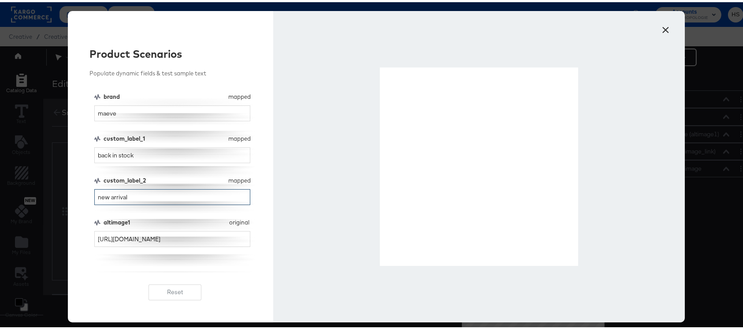
click at [134, 193] on input "new arrival" at bounding box center [172, 195] width 156 height 16
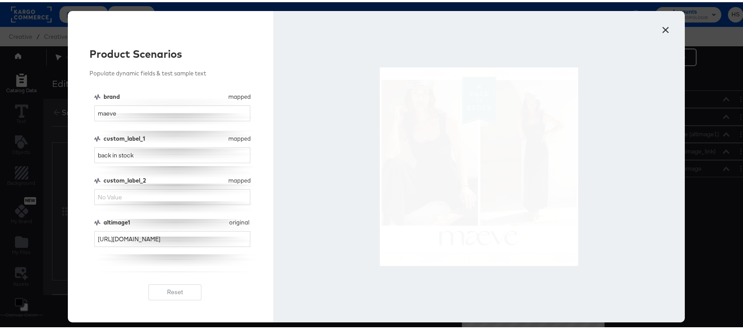
click at [663, 28] on button "×" at bounding box center [666, 26] width 16 height 16
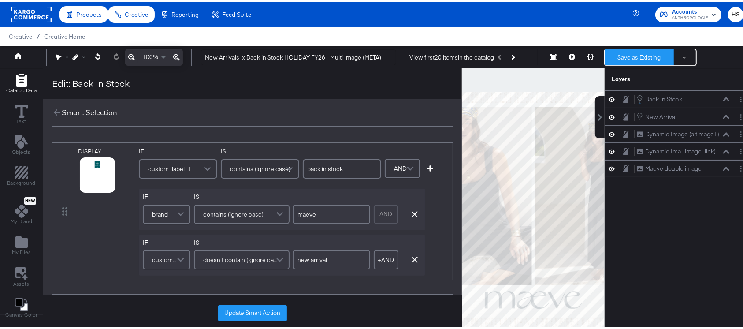
click at [621, 51] on button "Save as Existing" at bounding box center [639, 55] width 69 height 16
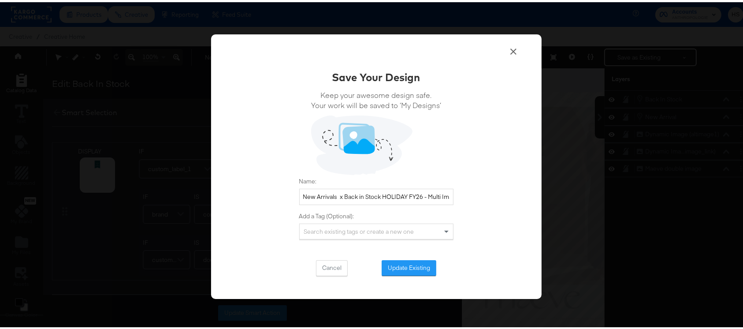
click at [401, 263] on button "Update Existing" at bounding box center [409, 266] width 55 height 16
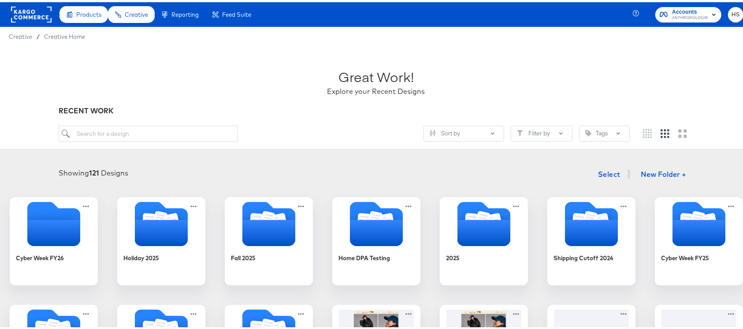
scroll to position [107, 0]
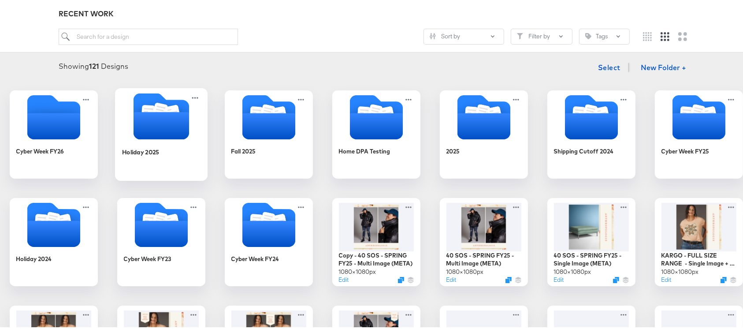
click at [189, 132] on icon "Folder" at bounding box center [161, 123] width 56 height 27
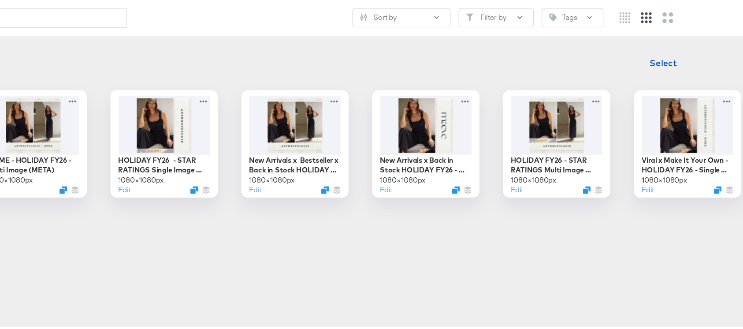
scroll to position [100, 0]
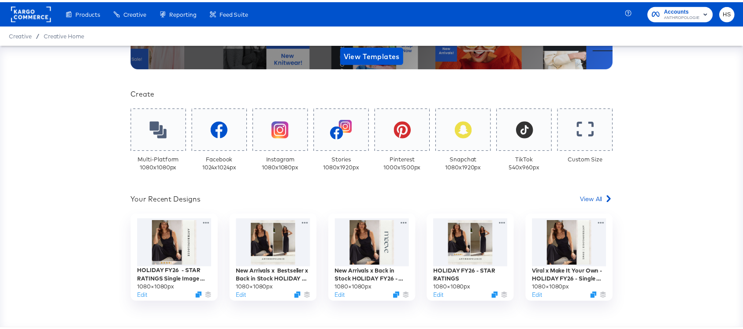
scroll to position [161, 0]
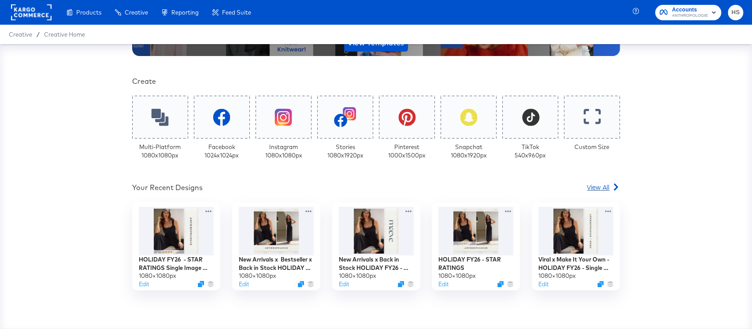
click at [590, 183] on span "View All" at bounding box center [598, 186] width 22 height 9
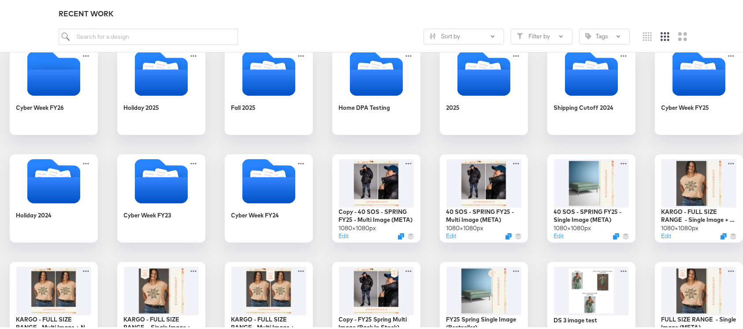
scroll to position [138, 0]
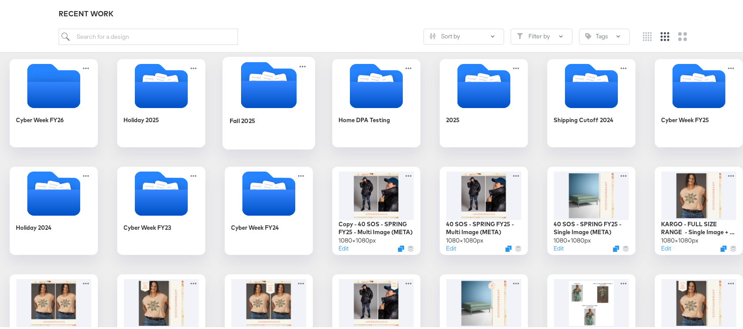
click at [296, 93] on icon "Folder" at bounding box center [269, 91] width 56 height 27
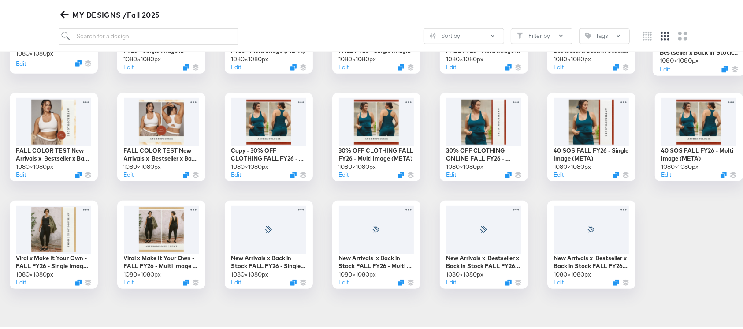
scroll to position [518, 0]
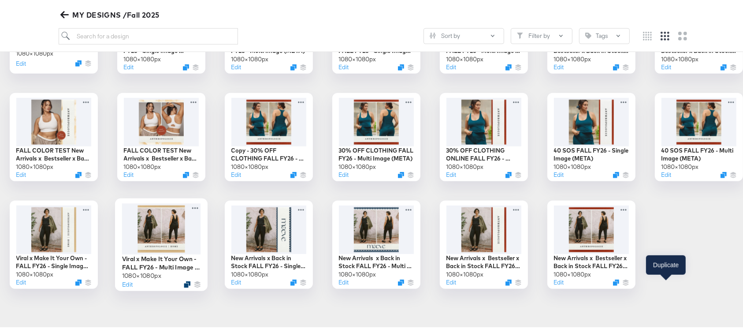
click at [190, 279] on icon "Duplicate" at bounding box center [187, 282] width 7 height 7
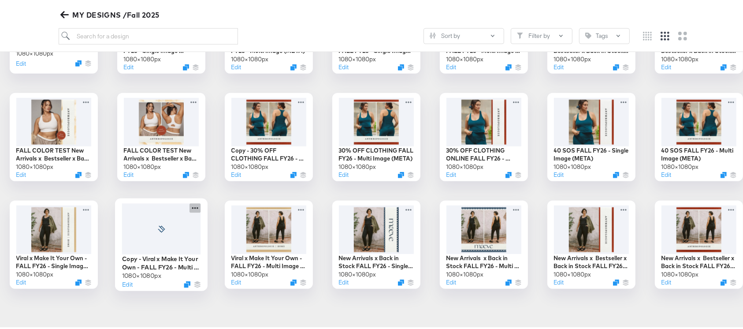
click at [201, 201] on icon at bounding box center [194, 205] width 11 height 9
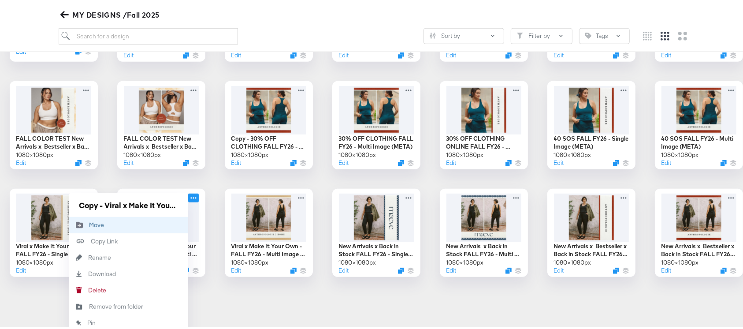
click at [188, 215] on button "Move Move" at bounding box center [128, 223] width 119 height 16
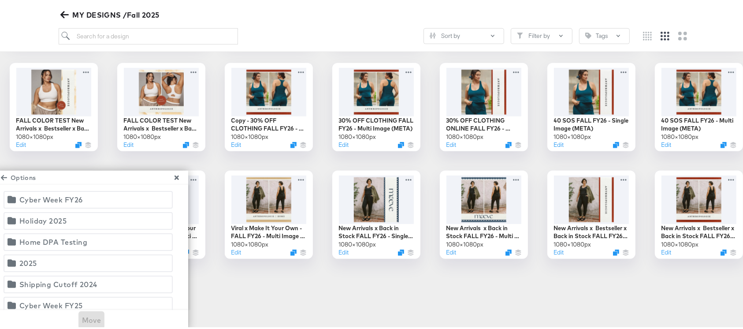
click at [67, 212] on div "Holiday 2025" at bounding box center [43, 218] width 48 height 12
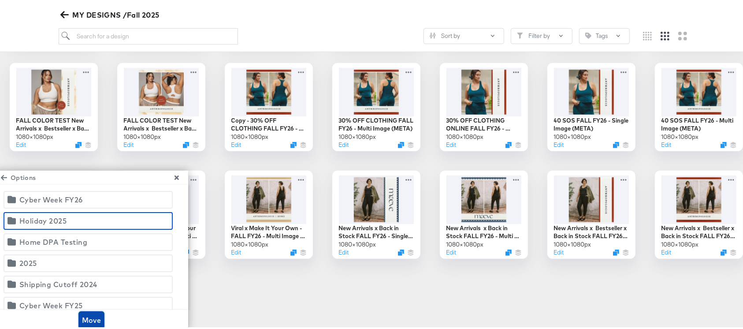
click at [101, 312] on span "Move" at bounding box center [91, 318] width 19 height 12
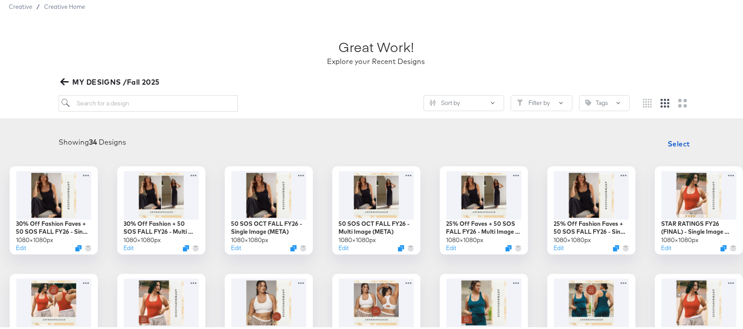
scroll to position [0, 0]
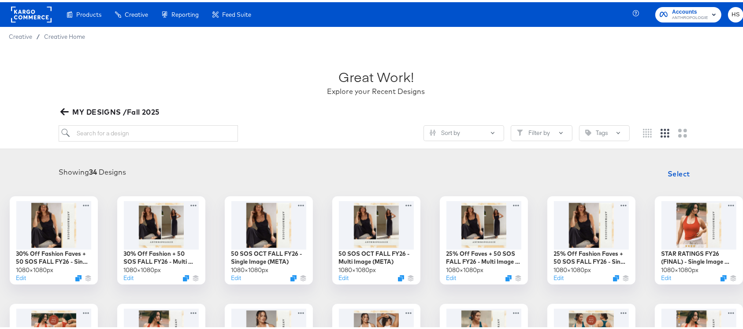
click at [56, 111] on div "Great Work! Explore your Recent Designs MY DESIGNS /Fall 2025 Sort by Filter by…" at bounding box center [376, 95] width 752 height 103
click at [62, 108] on icon "button" at bounding box center [64, 109] width 8 height 8
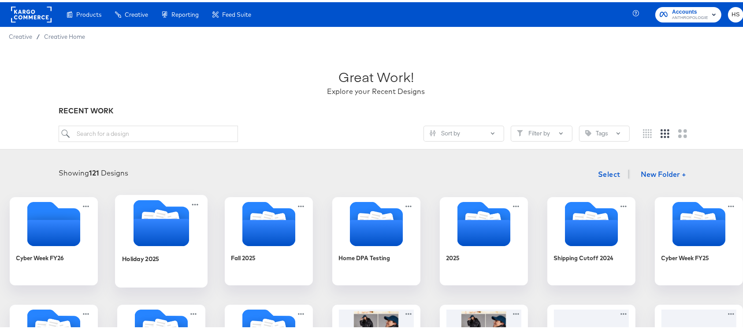
click at [189, 233] on icon "Folder" at bounding box center [161, 229] width 56 height 27
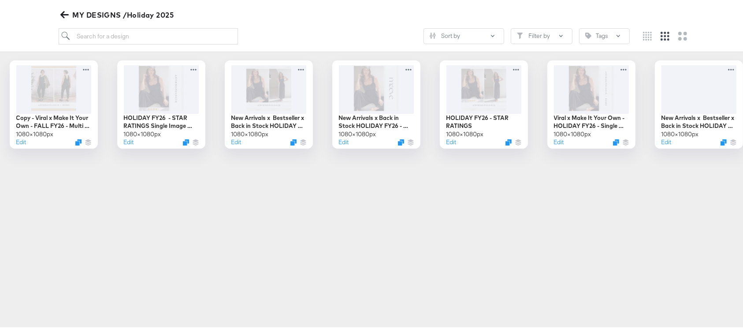
scroll to position [135, 0]
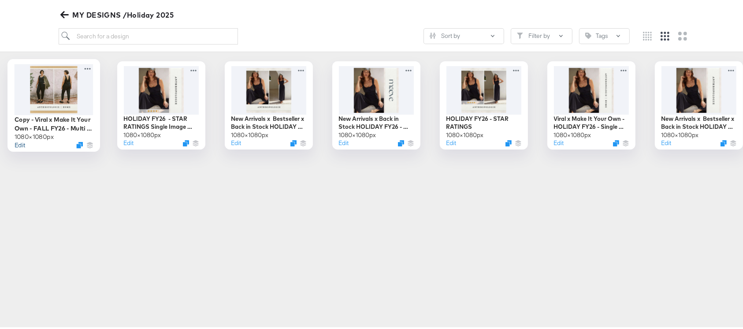
click at [25, 141] on button "Edit" at bounding box center [19, 142] width 11 height 8
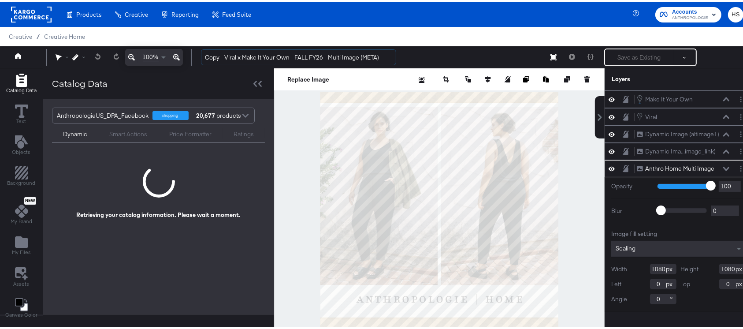
drag, startPoint x: 223, startPoint y: 55, endPoint x: 186, endPoint y: 55, distance: 36.6
click at [186, 55] on div "100% Copy - Viral x Make It Your Own - FALL FY26 - Multi Image (META) Save as E…" at bounding box center [376, 55] width 752 height 22
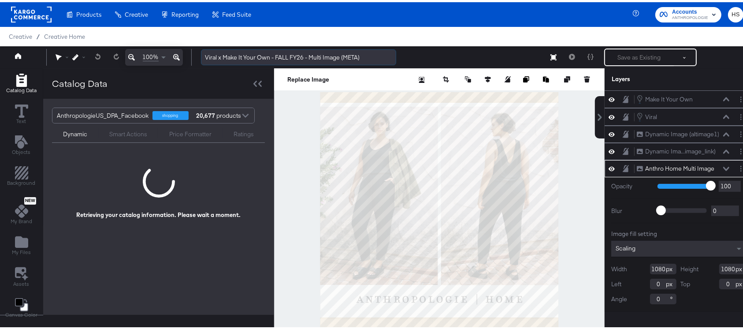
click at [280, 56] on input "Viral x Make It Your Own - FALL FY26 - Multi Image (META)" at bounding box center [298, 55] width 195 height 16
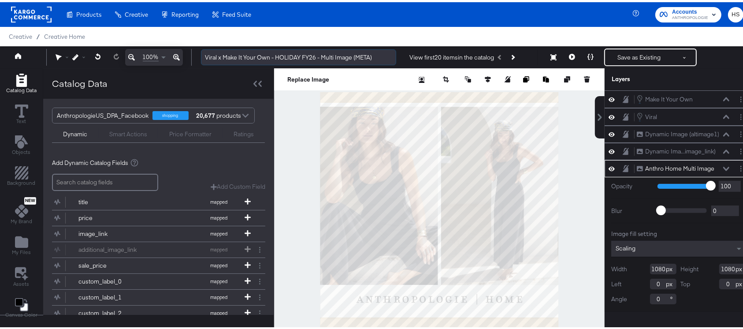
click at [280, 56] on input "Viral x Make It Your Own - HOLIDAY FY26 - Multi Image (META)" at bounding box center [298, 55] width 195 height 16
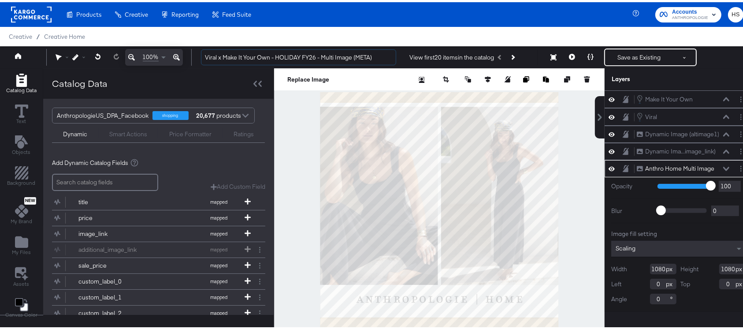
type input "Viral x Make It Your Own - HOLIDAY FY26 - Multi Image (META)"
click at [736, 164] on button "Layer Options" at bounding box center [740, 166] width 9 height 9
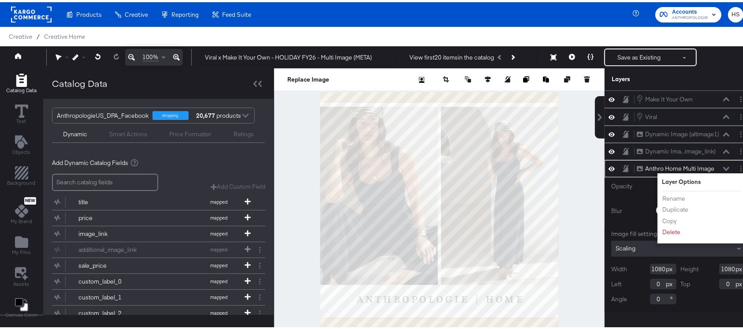
click at [635, 174] on div "Anthro Home Multi Image Anthro Home Multi Image Layer Options Rename Duplicate …" at bounding box center [679, 166] width 148 height 17
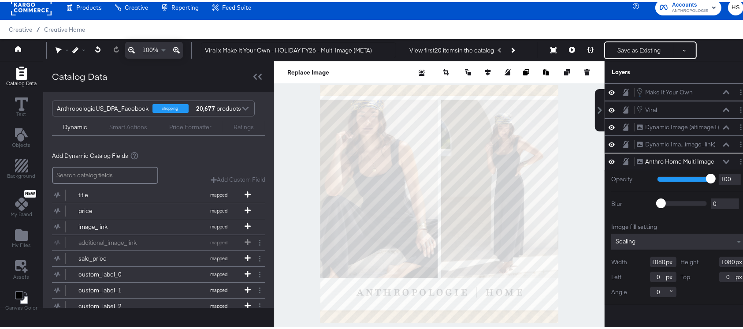
scroll to position [22, 0]
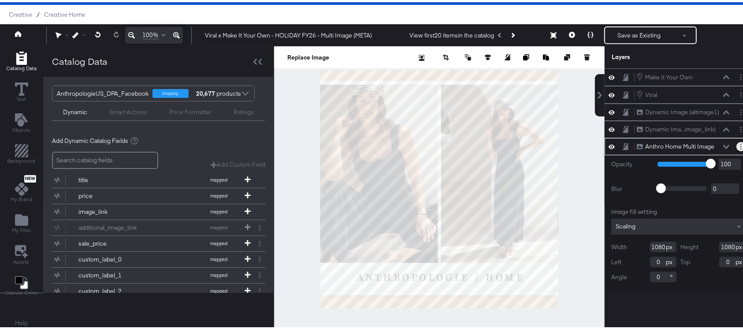
click at [740, 144] on circle "Layer Options" at bounding box center [740, 144] width 1 height 1
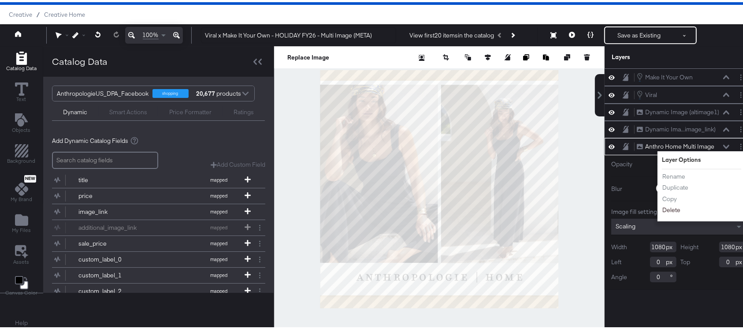
click at [662, 206] on button "Delete" at bounding box center [671, 207] width 19 height 9
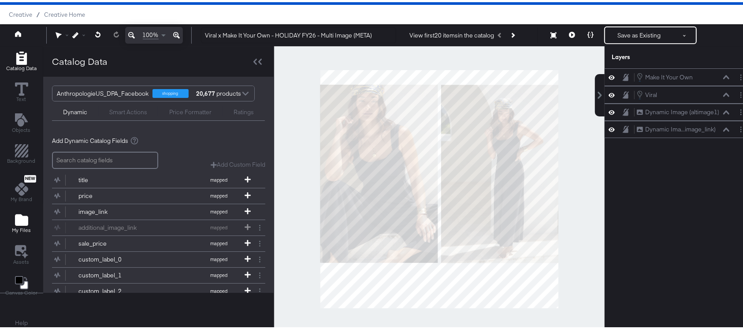
click at [19, 217] on icon "Add Files" at bounding box center [21, 217] width 13 height 11
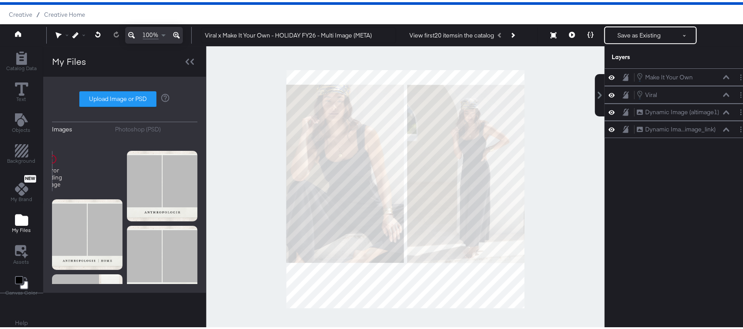
scroll to position [227, 0]
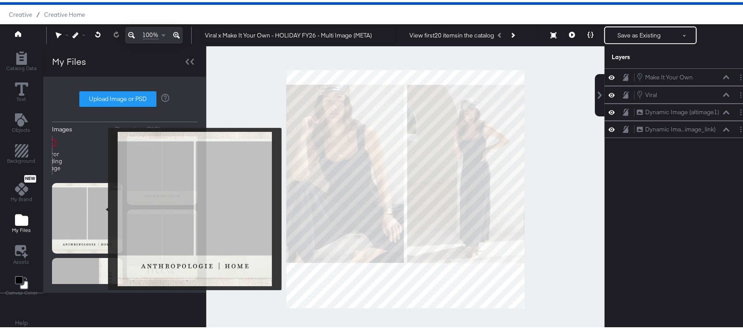
click at [101, 206] on img at bounding box center [87, 216] width 71 height 71
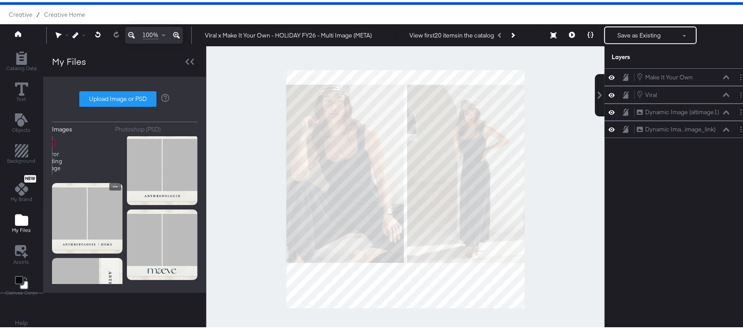
scroll to position [186, 0]
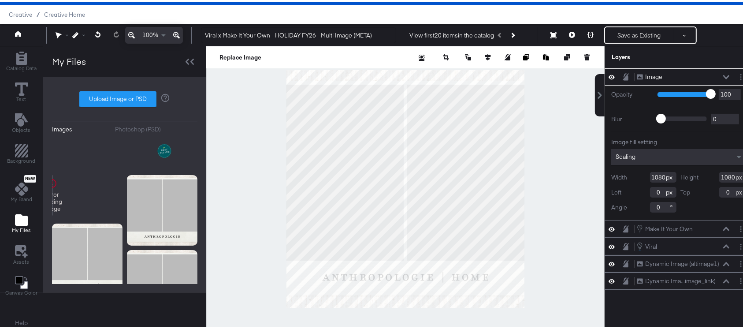
drag, startPoint x: 734, startPoint y: 74, endPoint x: 711, endPoint y: 45, distance: 36.8
click at [711, 45] on div "Layers" at bounding box center [679, 55] width 148 height 22
click at [736, 74] on button "Layer Options" at bounding box center [740, 74] width 9 height 9
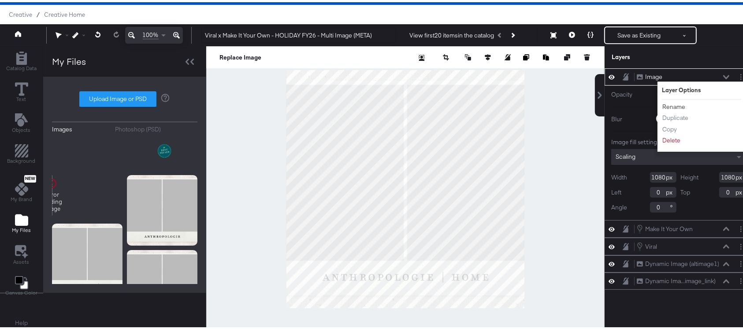
click at [664, 104] on button "Rename" at bounding box center [674, 104] width 24 height 9
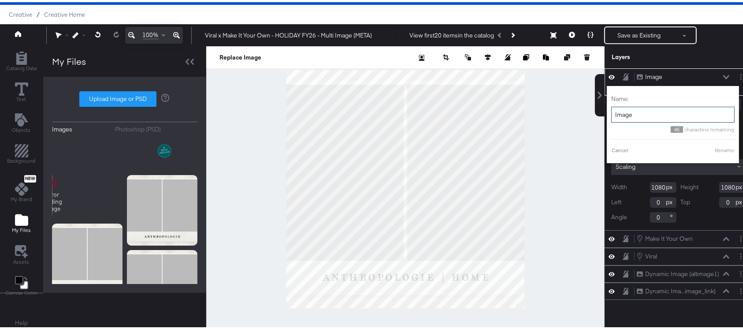
drag, startPoint x: 664, startPoint y: 104, endPoint x: 680, endPoint y: 110, distance: 16.7
click at [680, 110] on input "Image" at bounding box center [672, 112] width 123 height 16
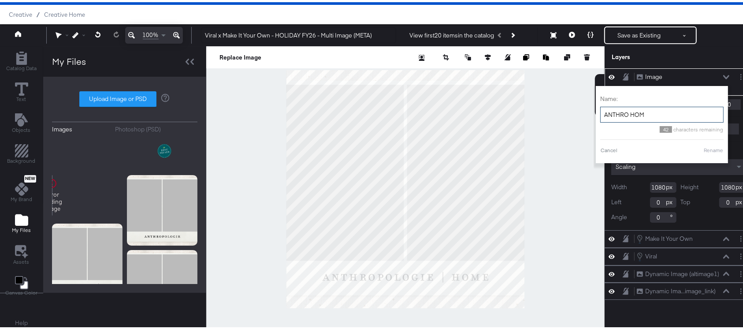
type input "ANTHRO HOME"
click at [703, 147] on button "Rename" at bounding box center [713, 148] width 20 height 8
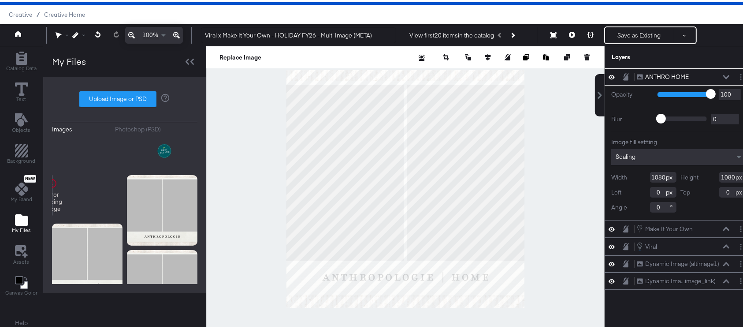
click at [723, 74] on icon at bounding box center [726, 75] width 6 height 4
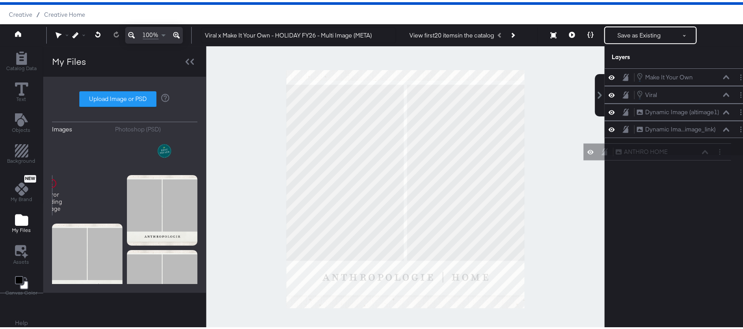
scroll to position [22, 0]
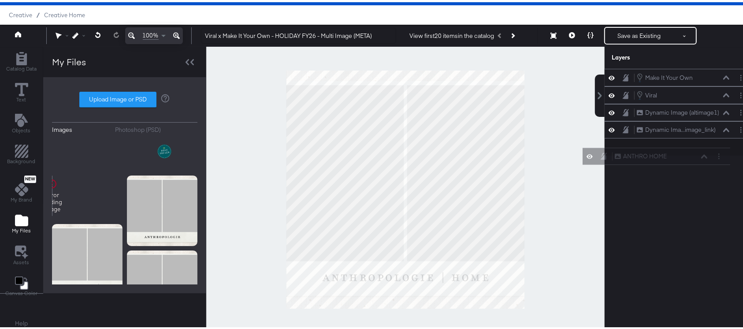
drag, startPoint x: 699, startPoint y: 74, endPoint x: 686, endPoint y: 159, distance: 86.1
click at [686, 159] on div "ANTHRO HOME ANTHRO HOME Make It Your Own Make It Your Own Viral Viral Dynamic I…" at bounding box center [673, 191] width 159 height 249
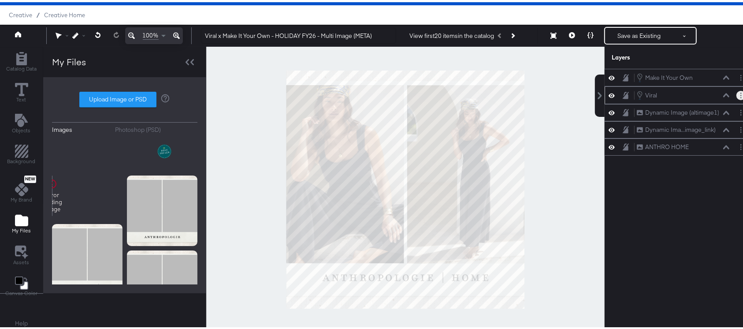
click at [736, 95] on button "Layer Options" at bounding box center [740, 93] width 9 height 9
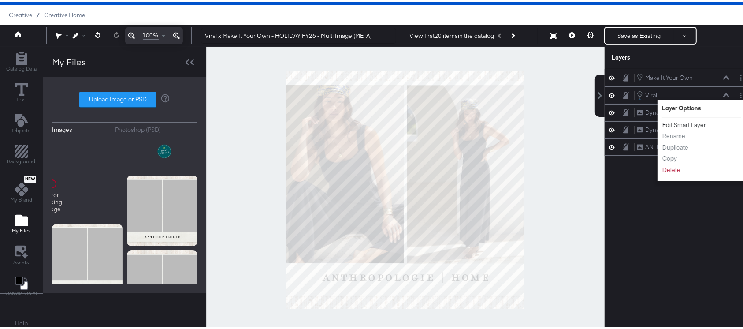
click at [684, 123] on button "Edit Smart Layer" at bounding box center [684, 122] width 45 height 9
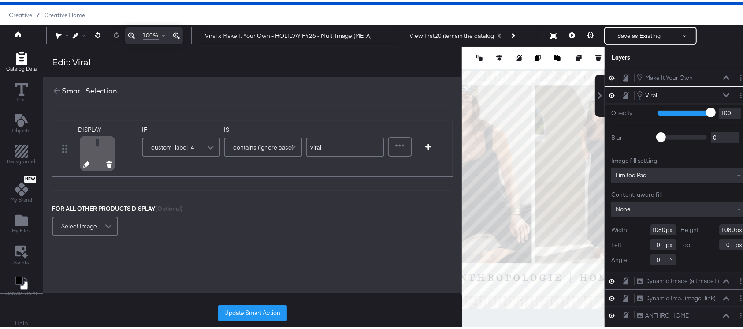
click at [85, 161] on icon at bounding box center [86, 162] width 6 height 6
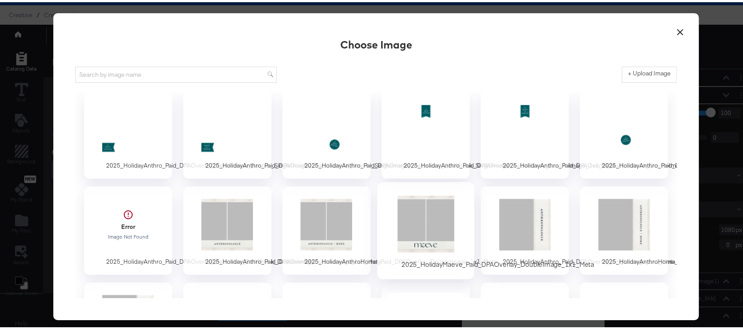
scroll to position [12, 0]
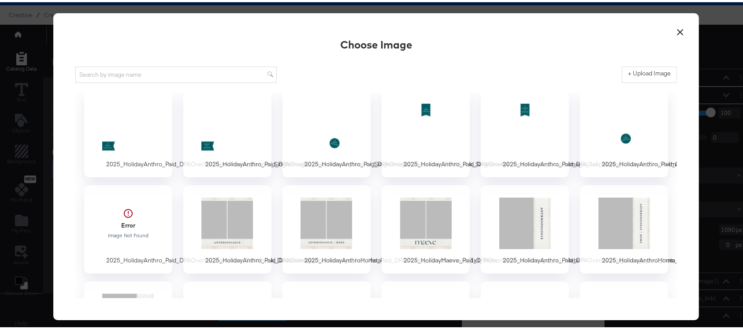
click at [673, 30] on button "×" at bounding box center [680, 28] width 16 height 16
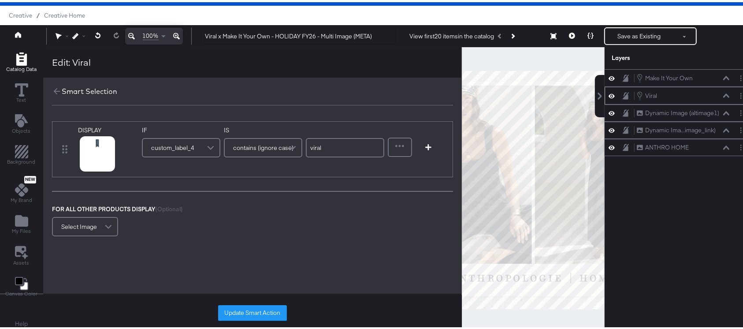
scroll to position [0, 0]
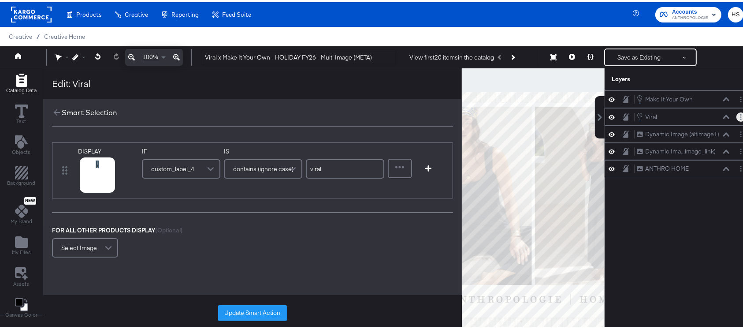
click at [736, 115] on button "Layer Options" at bounding box center [740, 114] width 9 height 9
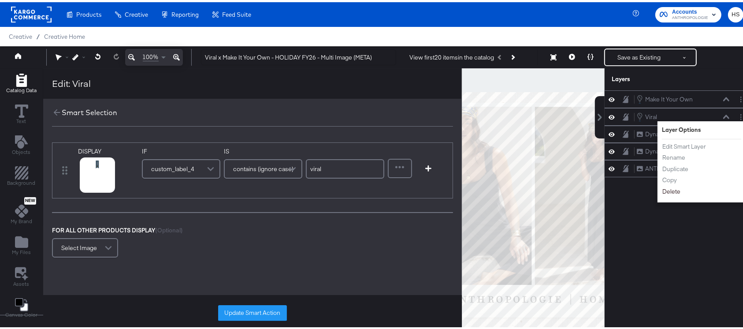
click at [664, 186] on button "Delete" at bounding box center [671, 189] width 19 height 9
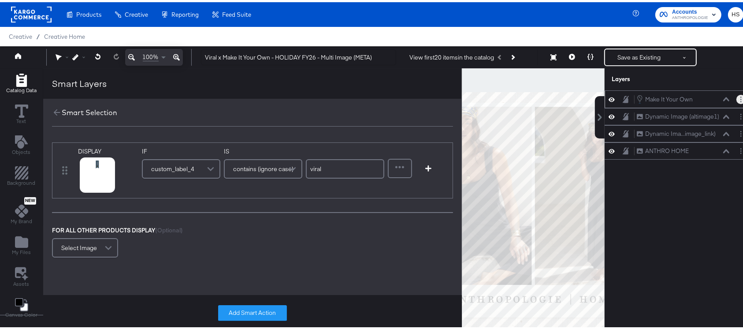
click at [736, 93] on button "Layer Options" at bounding box center [740, 97] width 9 height 9
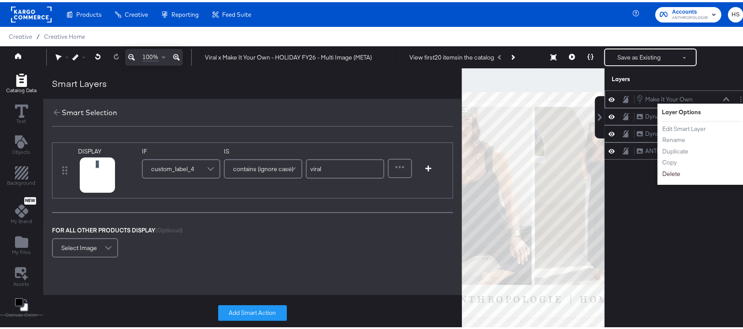
click at [664, 171] on button "Delete" at bounding box center [671, 171] width 19 height 9
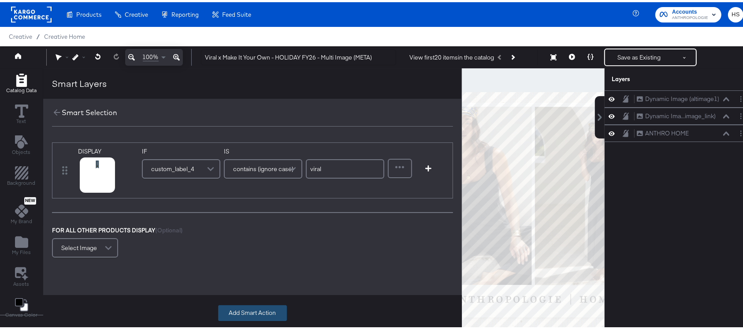
click at [261, 316] on button "Add Smart Action" at bounding box center [252, 311] width 69 height 16
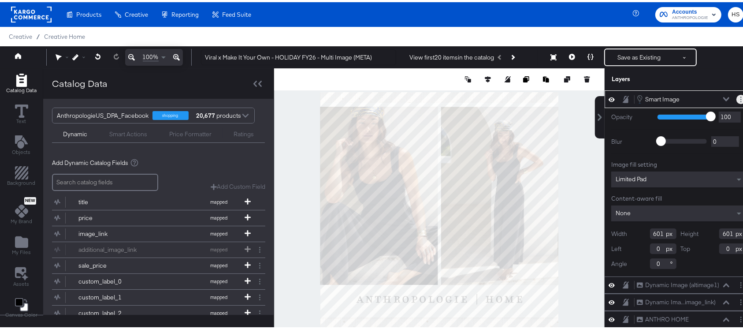
click at [736, 94] on button "Layer Options" at bounding box center [740, 97] width 9 height 9
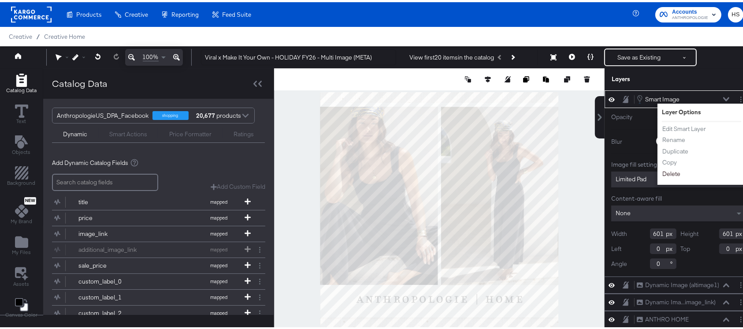
click at [663, 171] on button "Delete" at bounding box center [671, 171] width 19 height 9
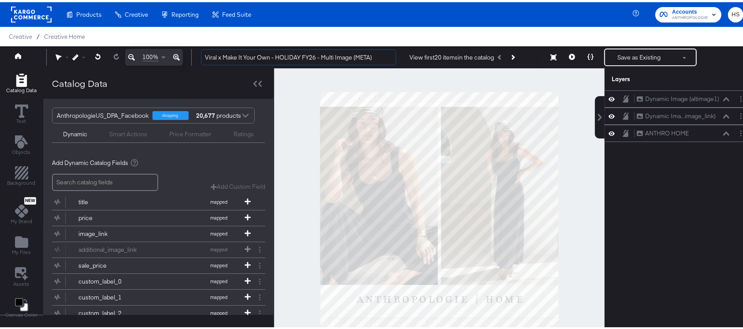
drag, startPoint x: 270, startPoint y: 56, endPoint x: 189, endPoint y: 62, distance: 81.3
click at [189, 62] on div "100% Viral x Make It Your Own - HOLIDAY FY26 - Multi Image (META) View first 20…" at bounding box center [376, 55] width 752 height 22
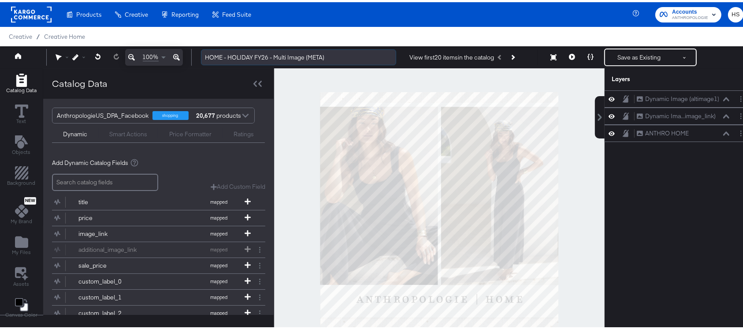
click at [268, 51] on input "HOME - HOLIDAY FY26 - Multi Image (META)" at bounding box center [298, 55] width 195 height 16
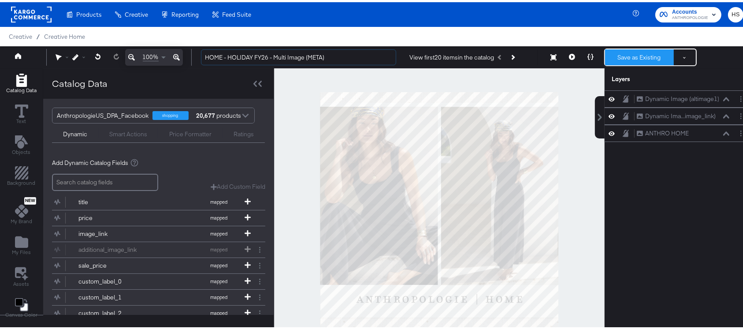
type input "HOME - HOLIDAY FY26 - Multi Image (META)"
click at [617, 55] on button "Save as Existing" at bounding box center [639, 55] width 69 height 16
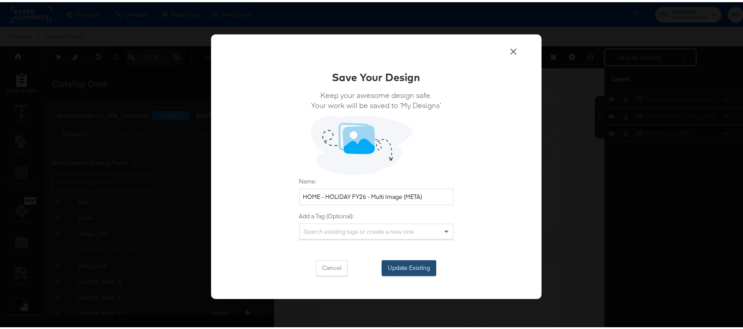
click at [406, 268] on button "Update Existing" at bounding box center [409, 266] width 55 height 16
